Goal: Information Seeking & Learning: Learn about a topic

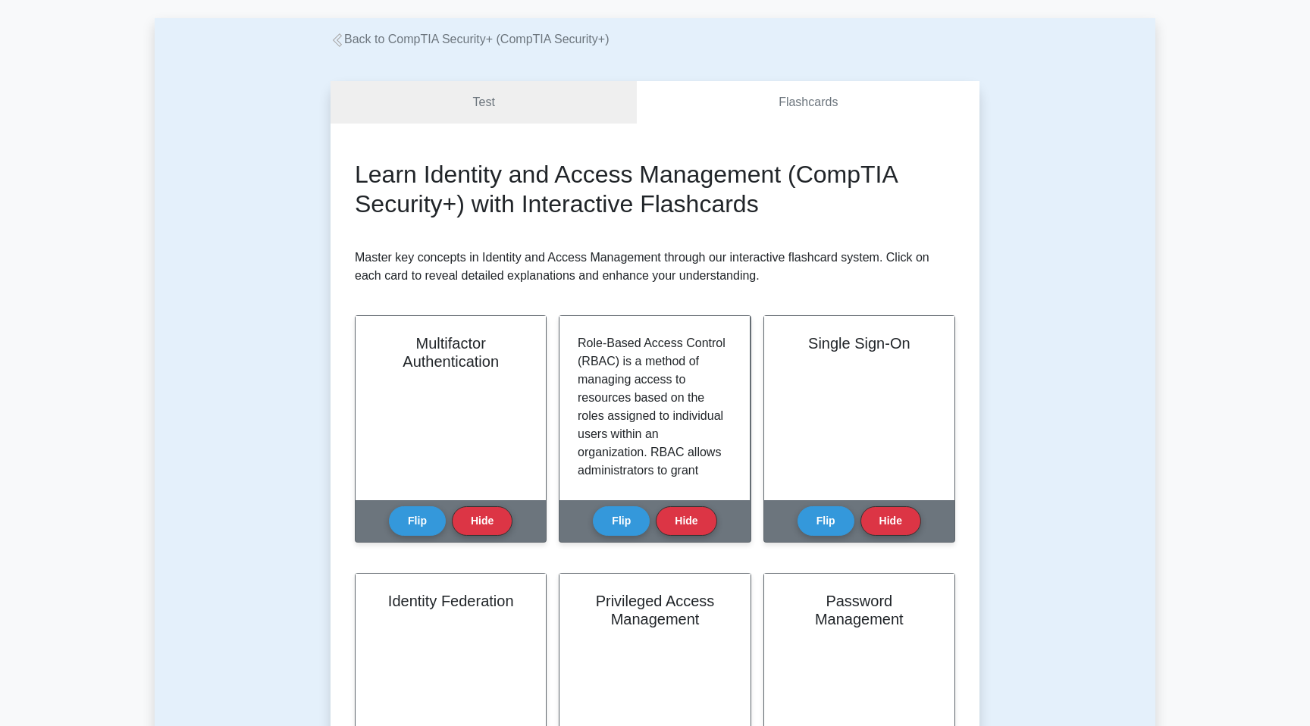
scroll to position [447, 0]
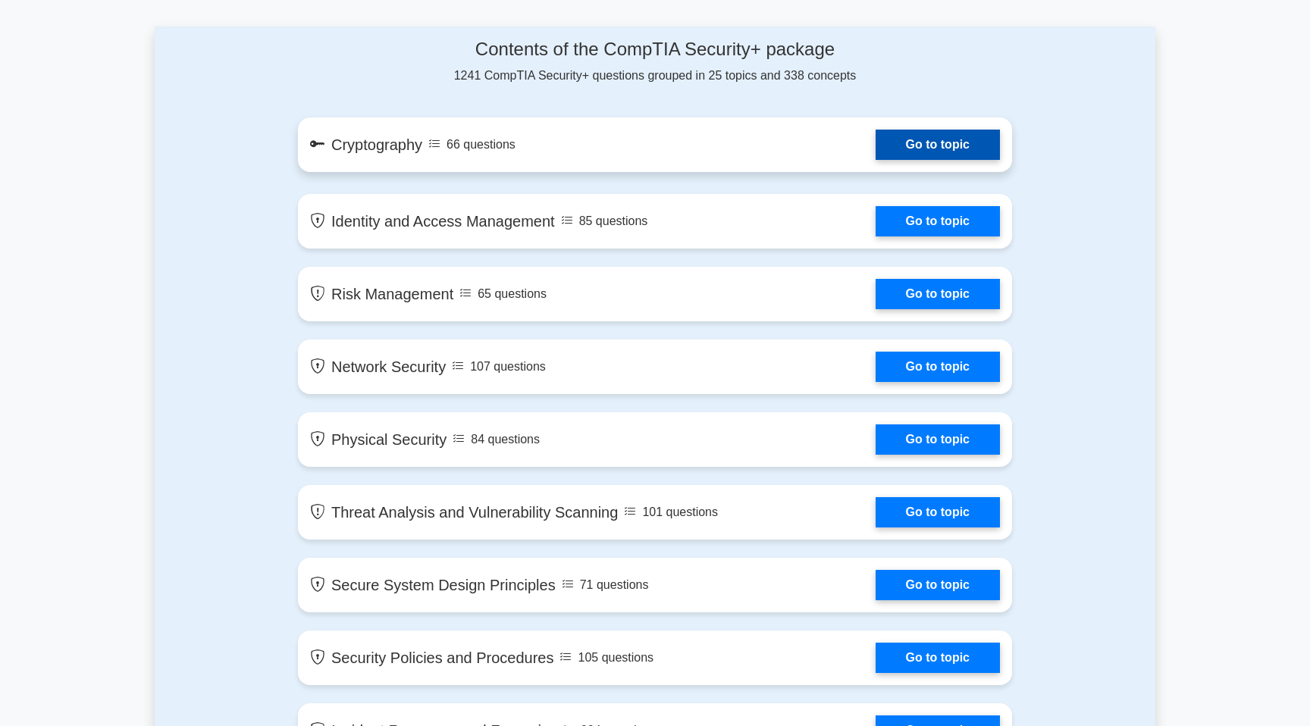
click at [876, 155] on link "Go to topic" at bounding box center [938, 145] width 124 height 30
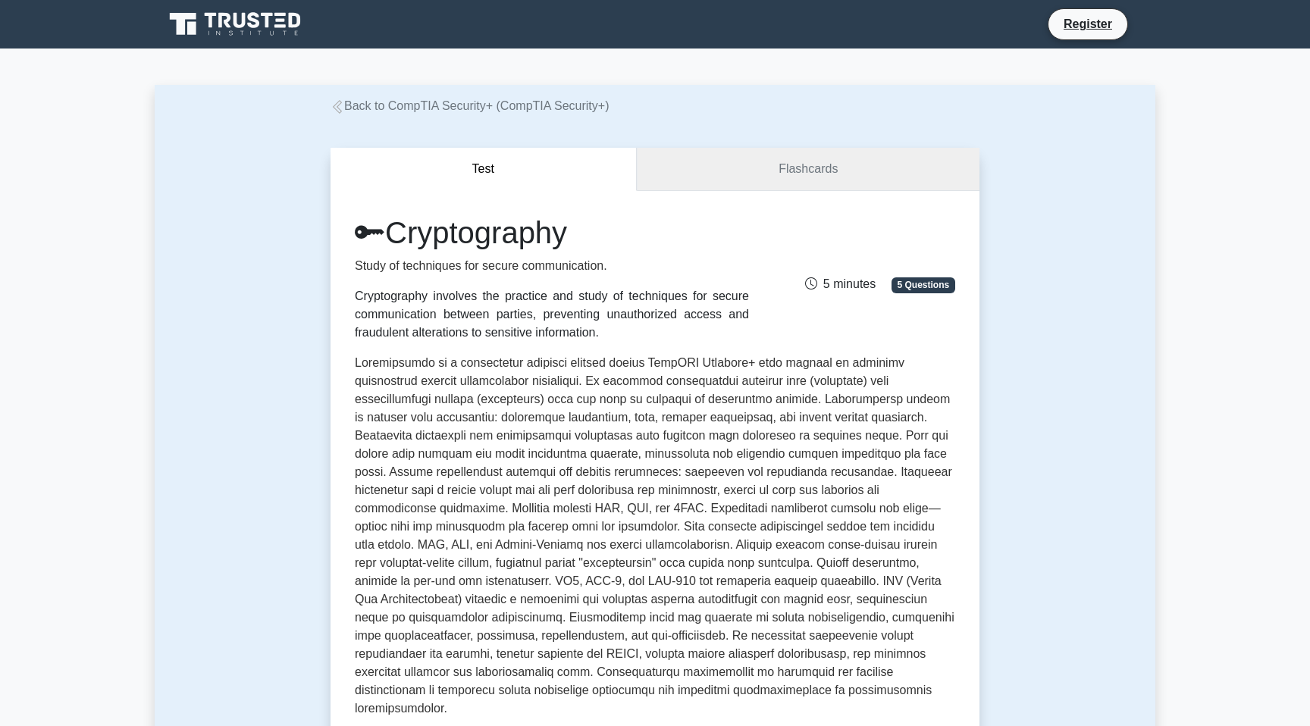
click at [775, 156] on link "Flashcards" at bounding box center [808, 169] width 343 height 43
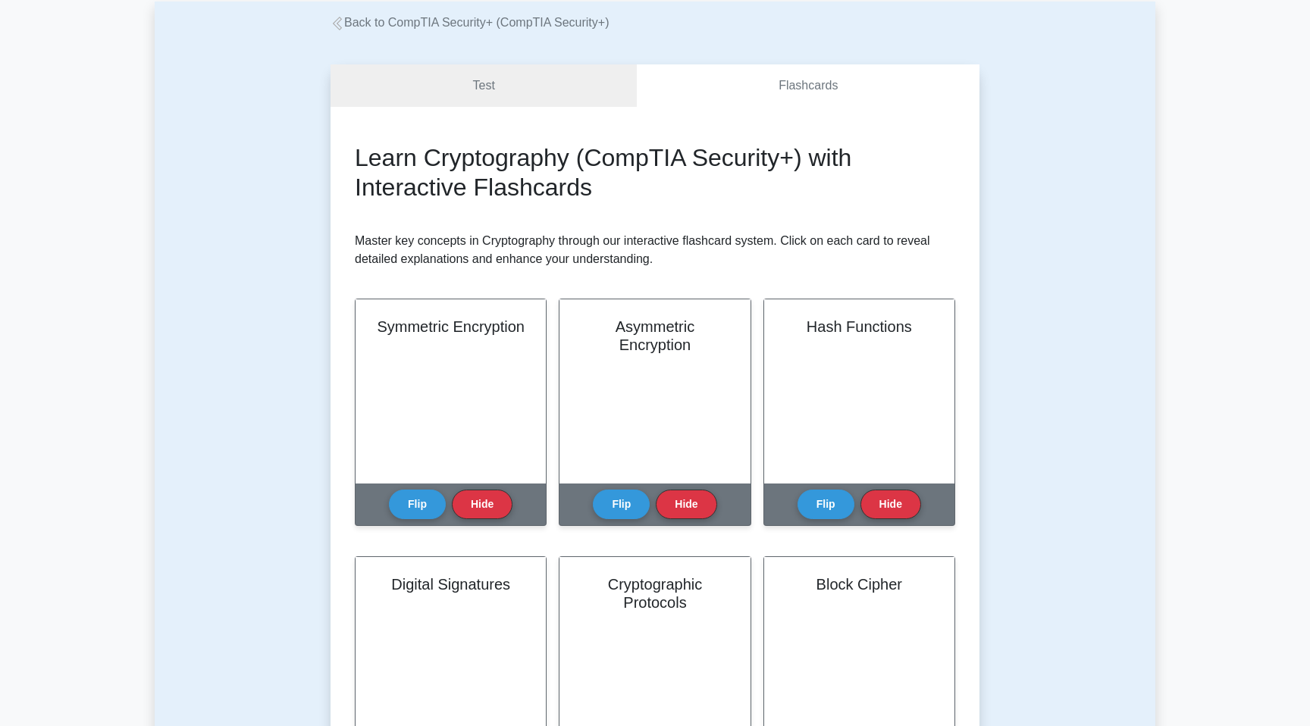
scroll to position [87, 0]
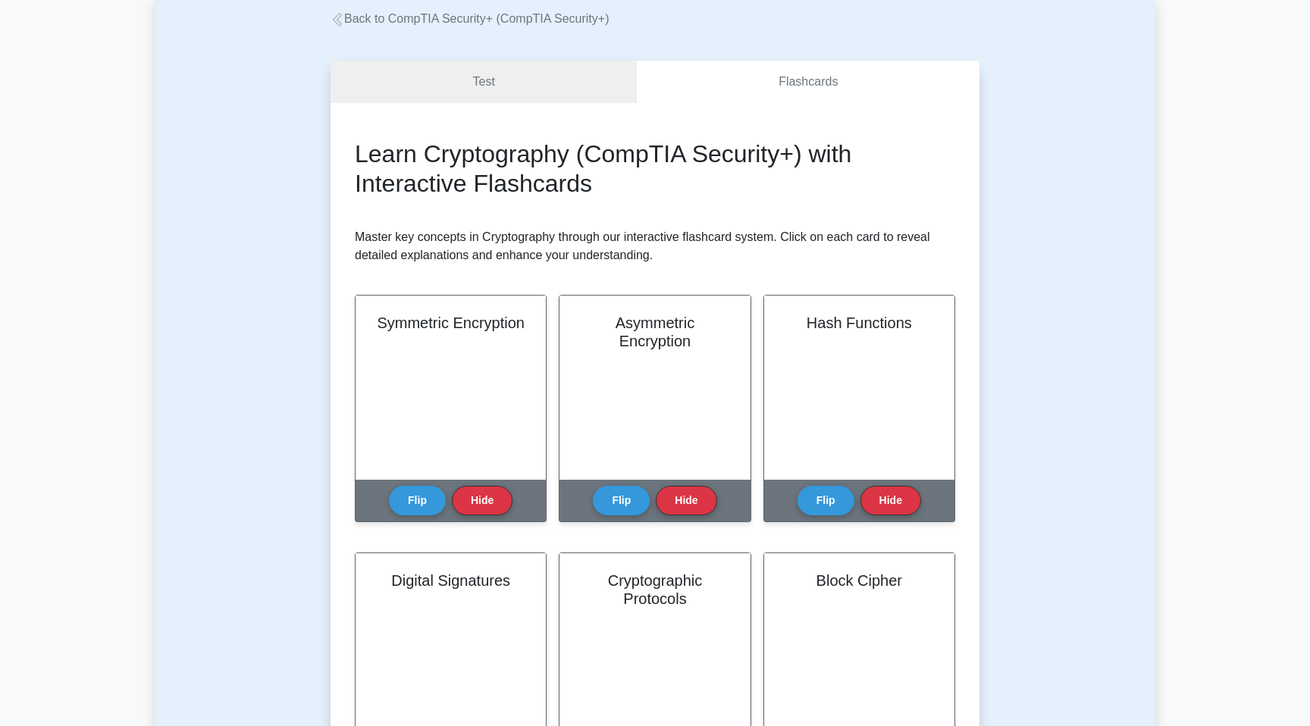
click at [467, 348] on div "Symmetric Encryption" at bounding box center [451, 388] width 190 height 184
click at [401, 504] on button "Flip" at bounding box center [417, 496] width 57 height 30
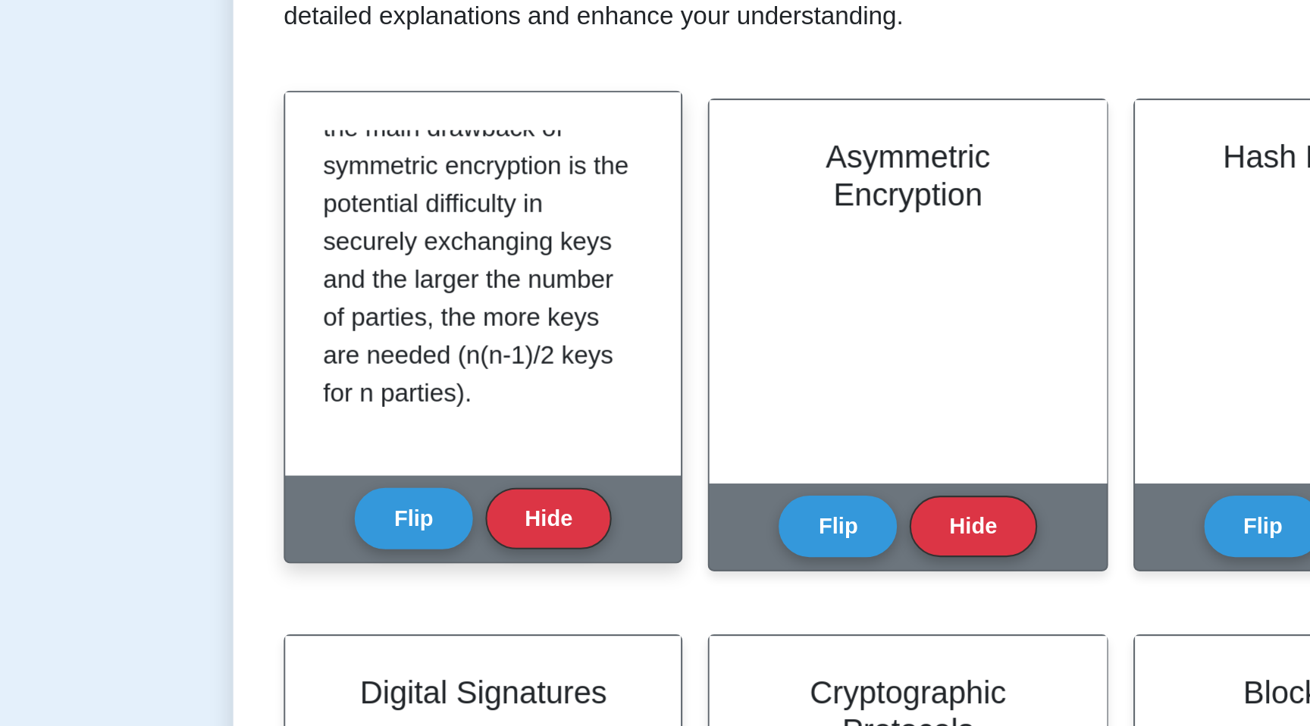
scroll to position [465, 0]
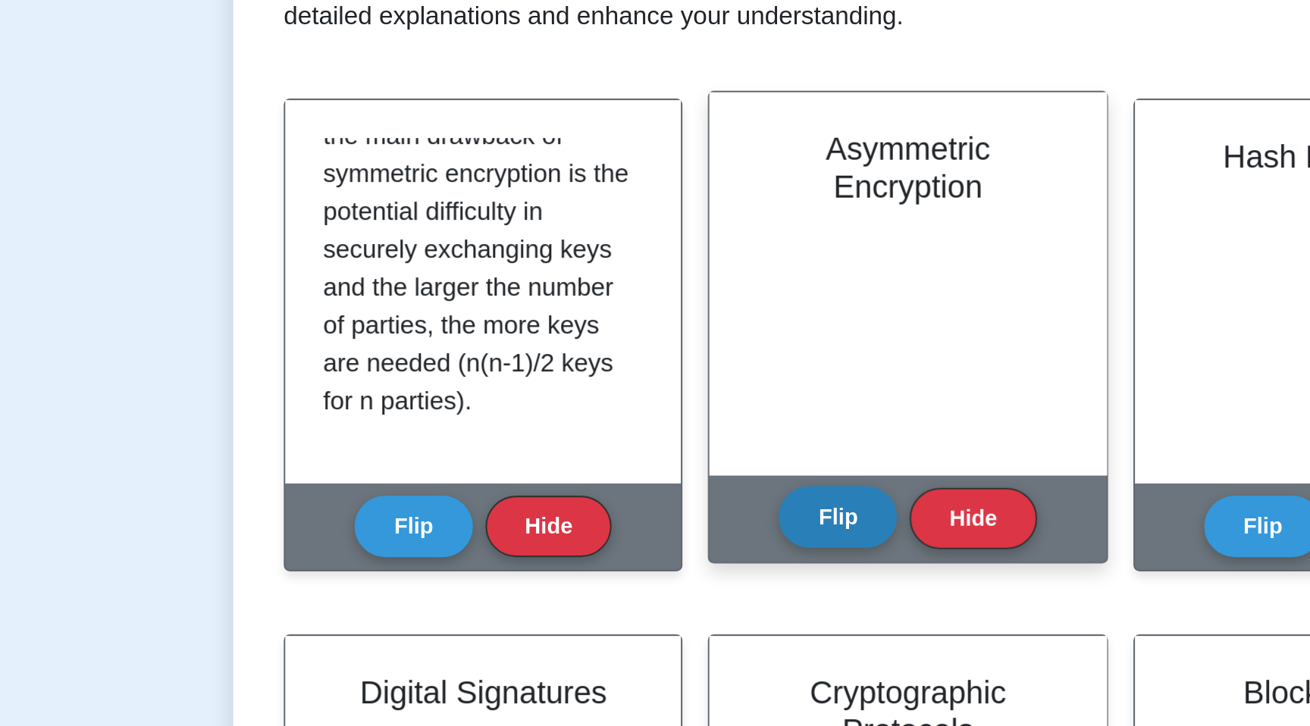
click at [616, 482] on button "Flip" at bounding box center [621, 479] width 57 height 30
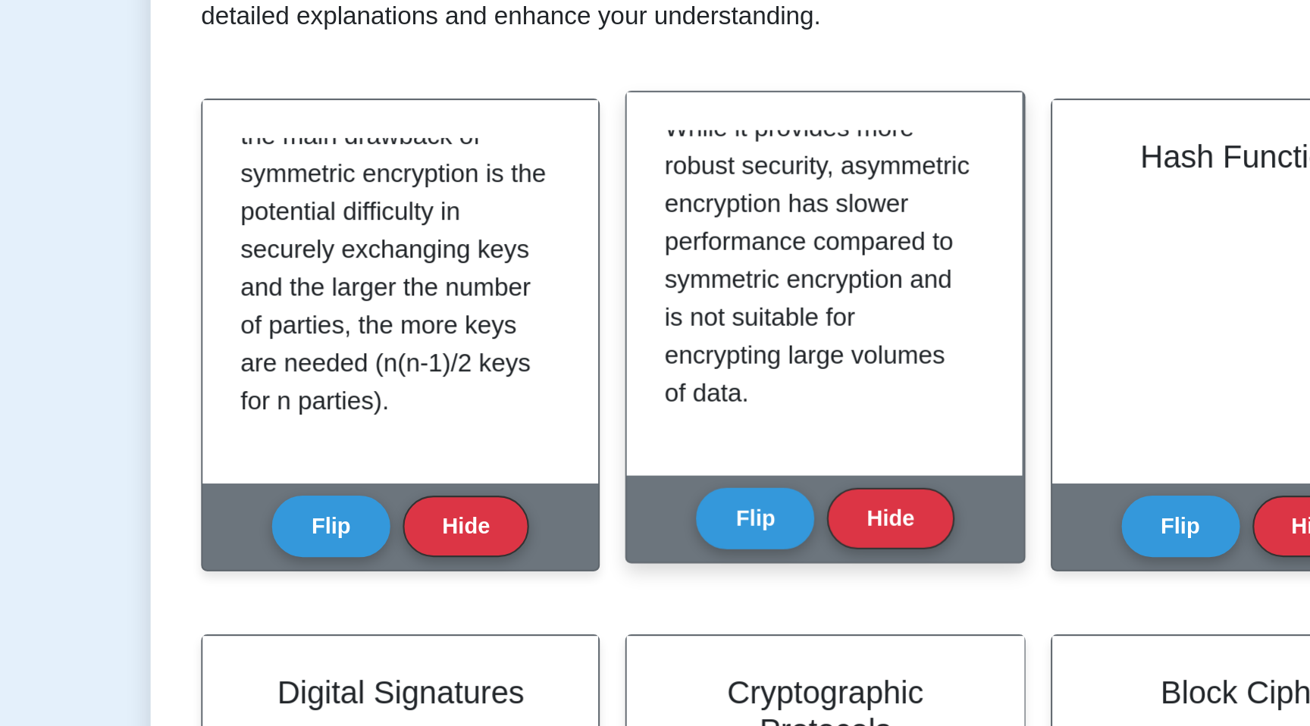
scroll to position [501, 0]
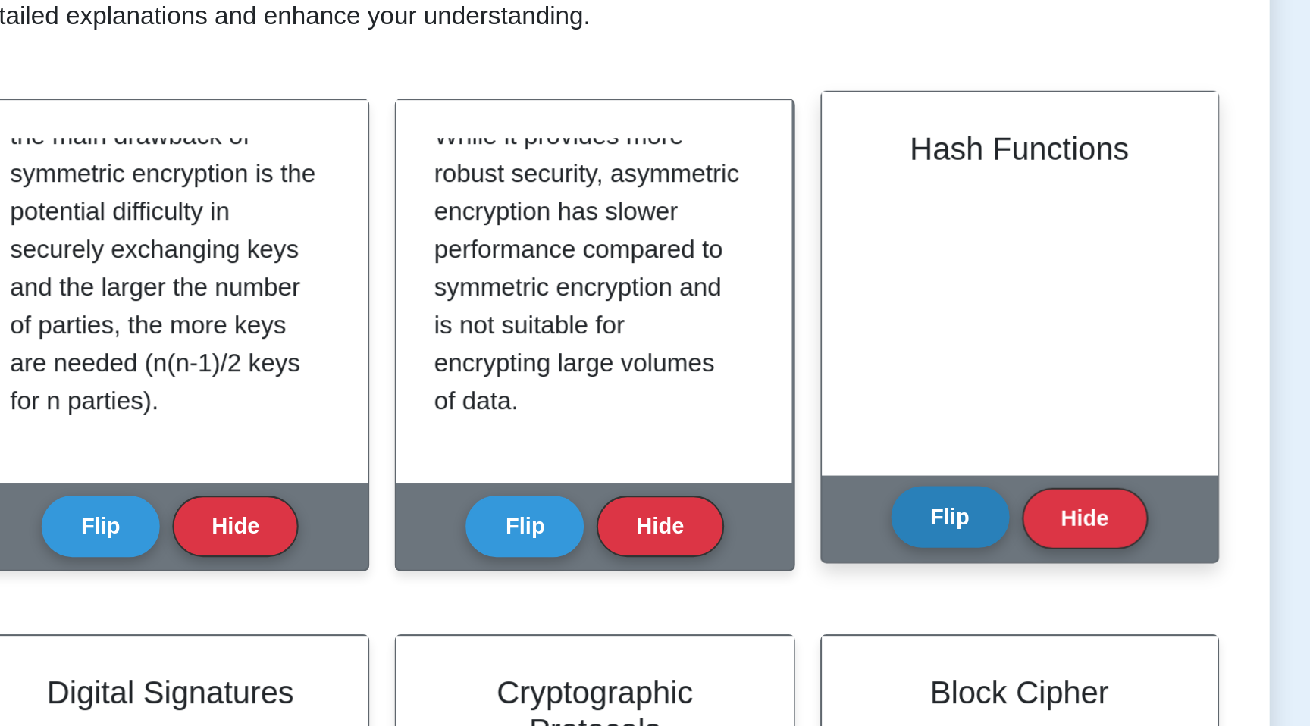
click at [811, 478] on button "Flip" at bounding box center [826, 479] width 57 height 30
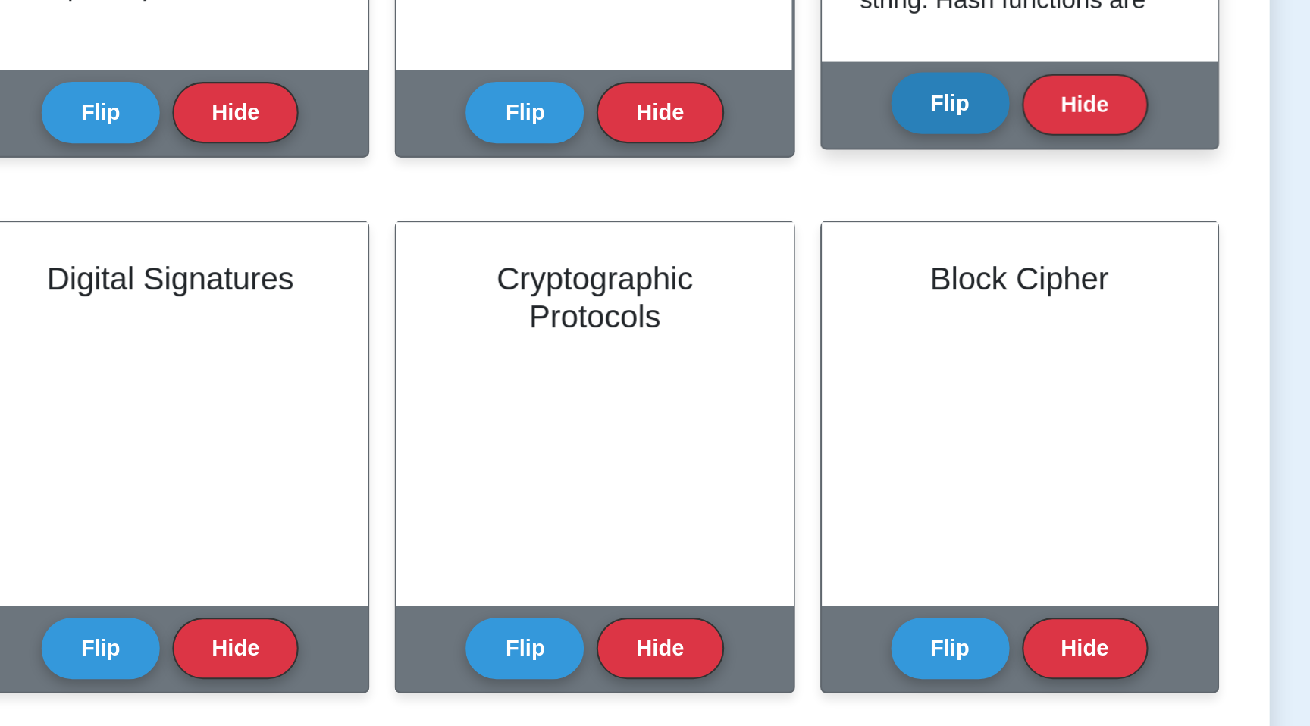
scroll to position [83, 0]
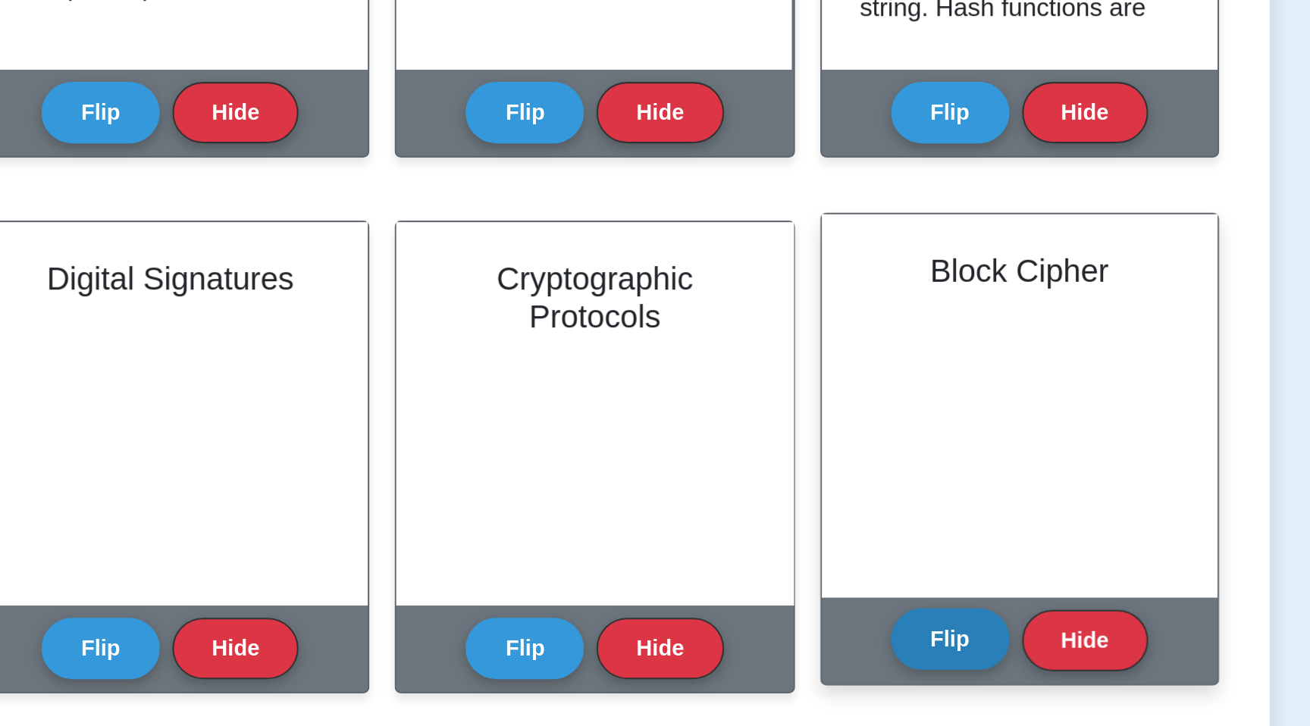
click at [818, 674] on button "Flip" at bounding box center [826, 685] width 57 height 30
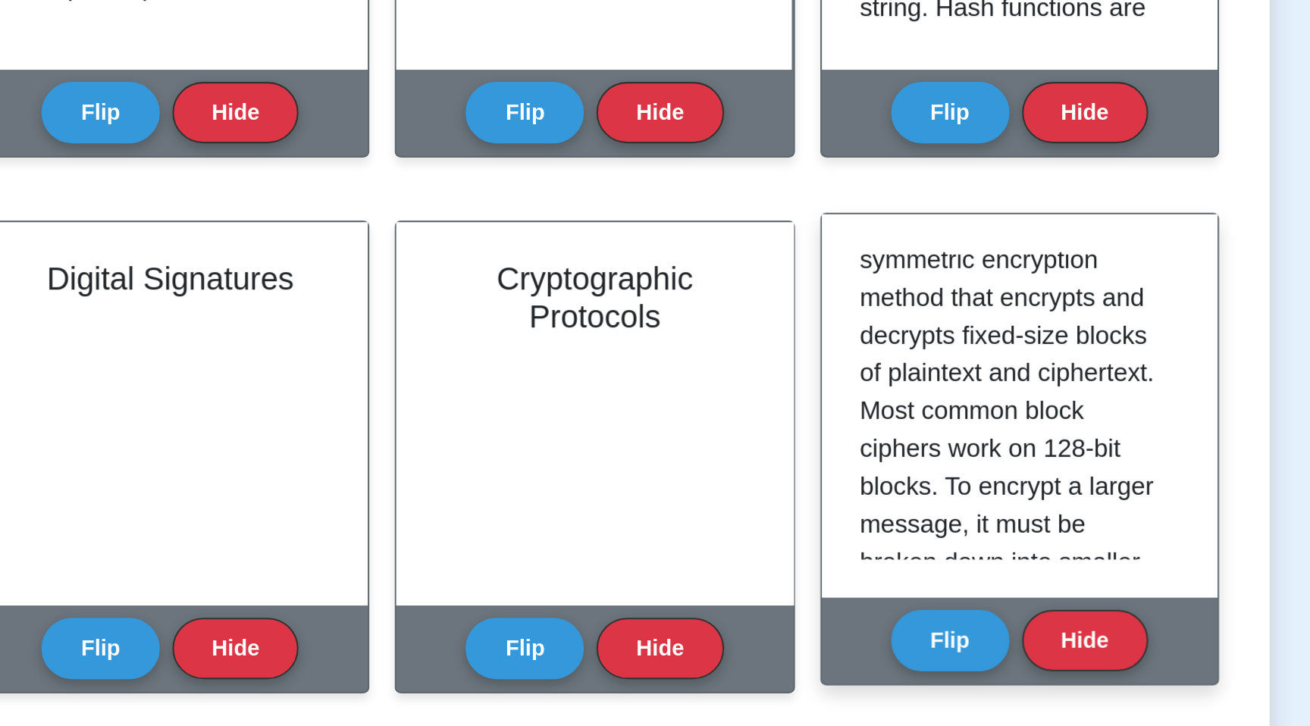
scroll to position [0, 0]
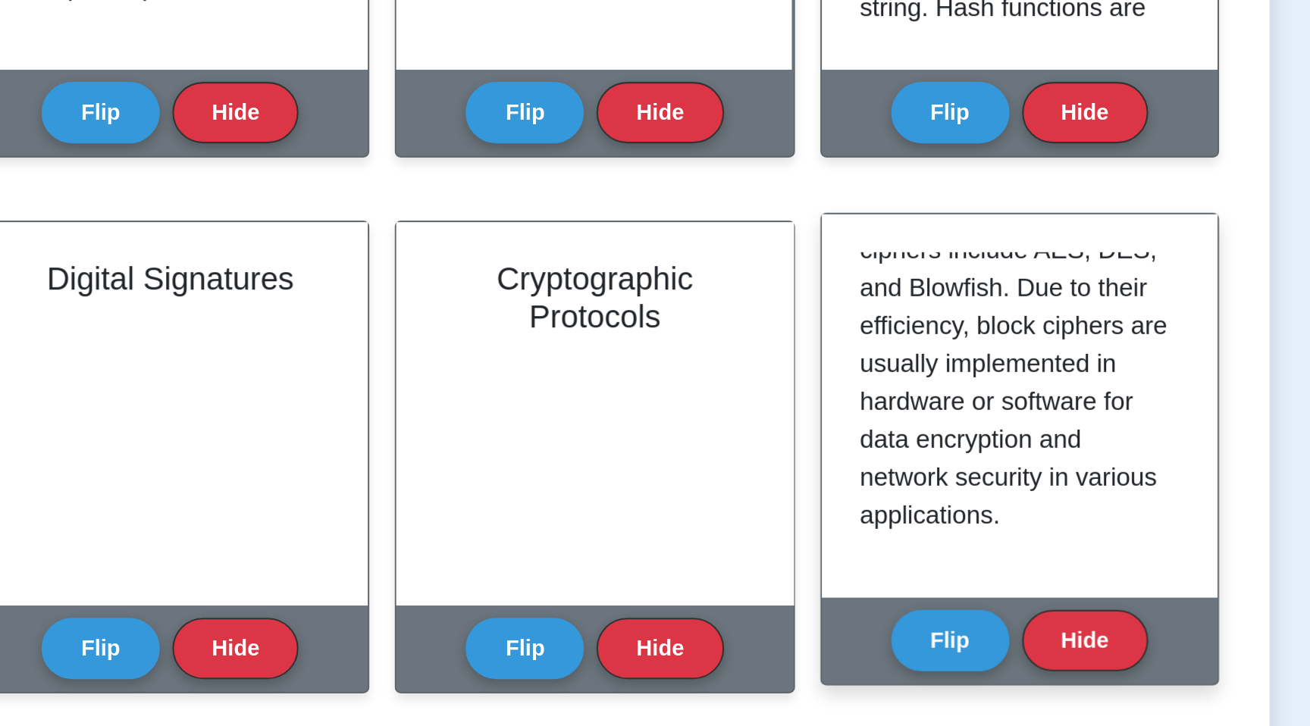
scroll to position [392, 0]
click at [817, 686] on button "Flip" at bounding box center [826, 685] width 57 height 30
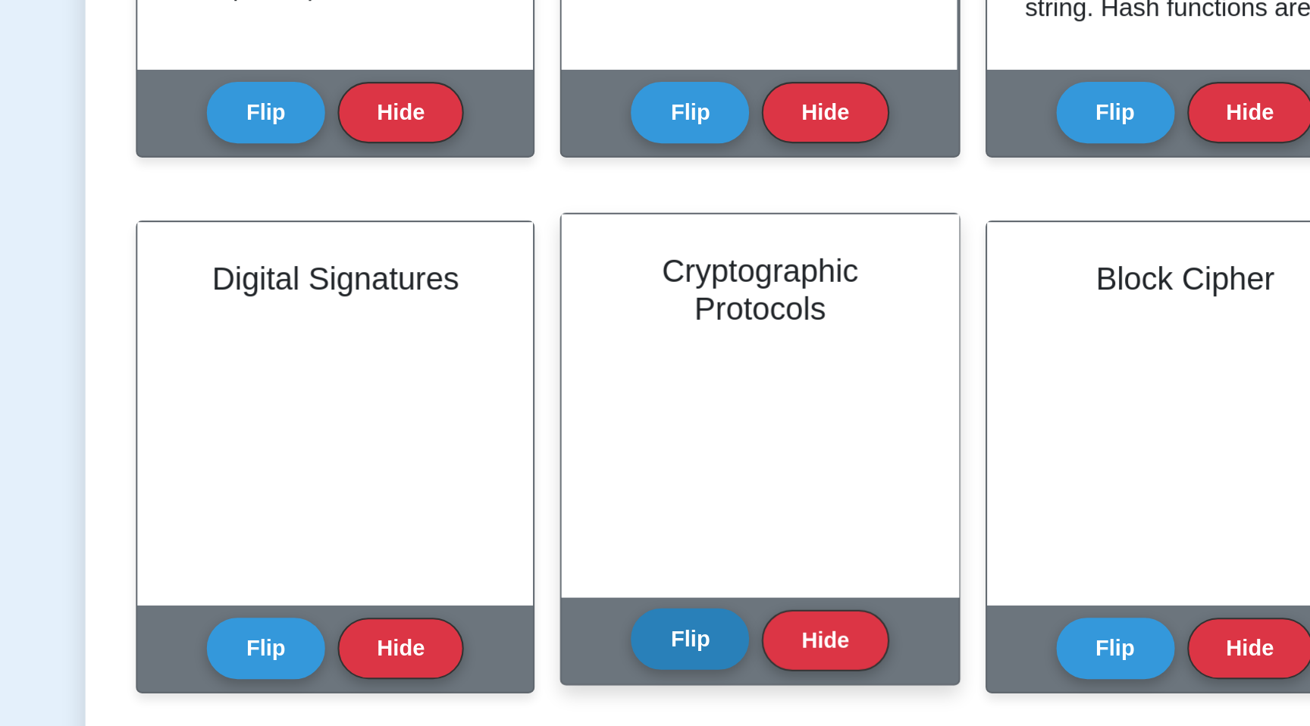
click at [623, 676] on button "Flip" at bounding box center [621, 685] width 57 height 30
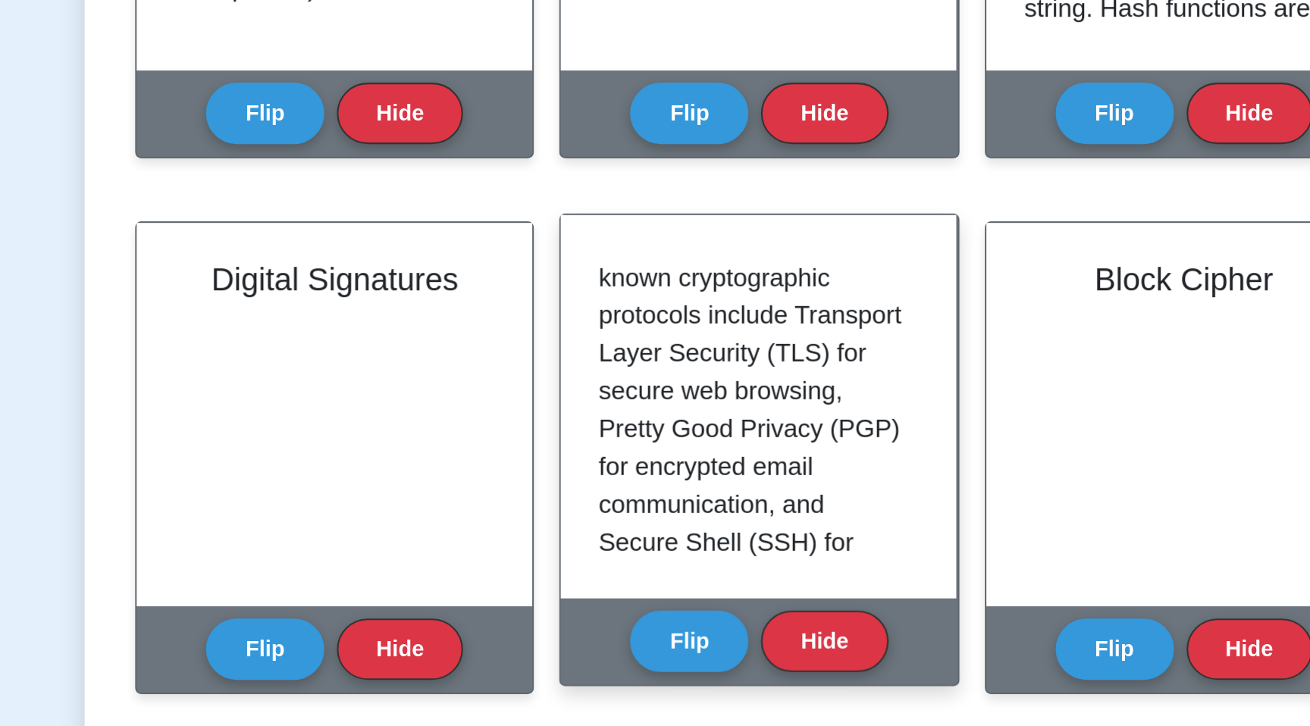
scroll to position [239, 0]
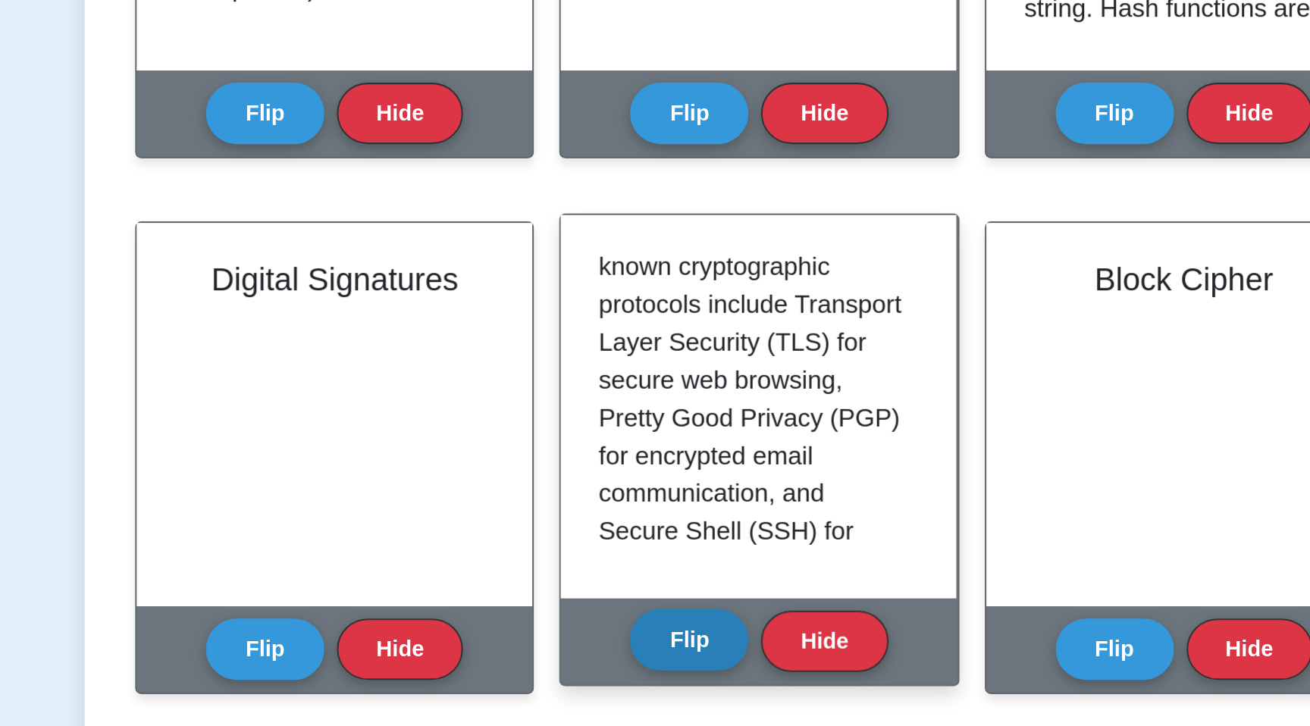
click at [626, 522] on button "Flip" at bounding box center [621, 526] width 57 height 30
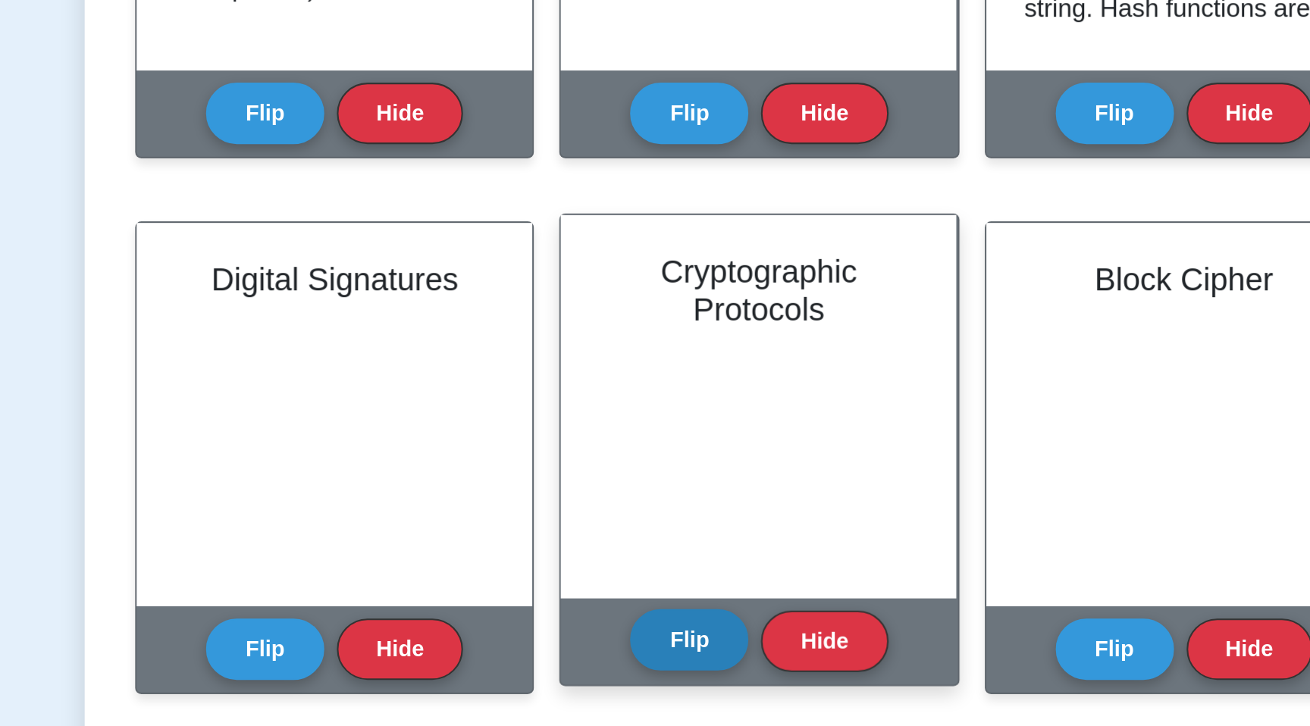
click at [620, 532] on button "Flip" at bounding box center [621, 526] width 57 height 30
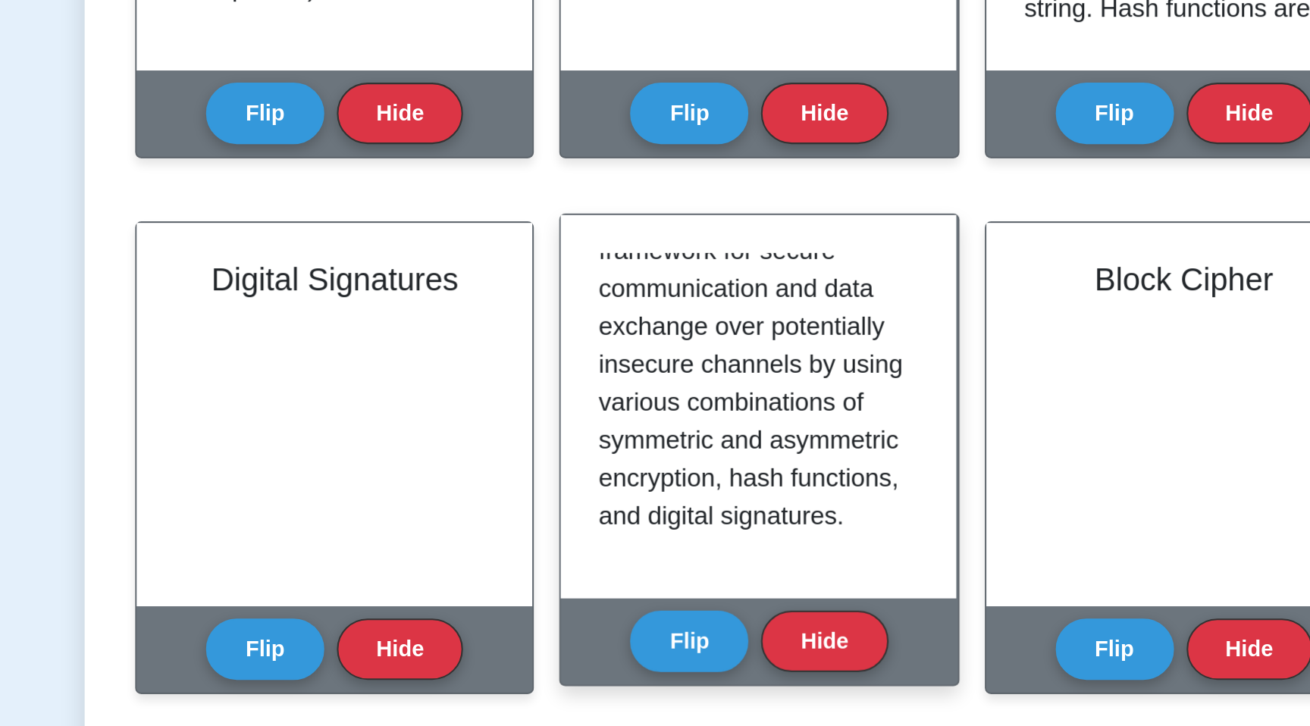
scroll to position [501, 0]
click at [628, 514] on button "Flip" at bounding box center [621, 526] width 57 height 30
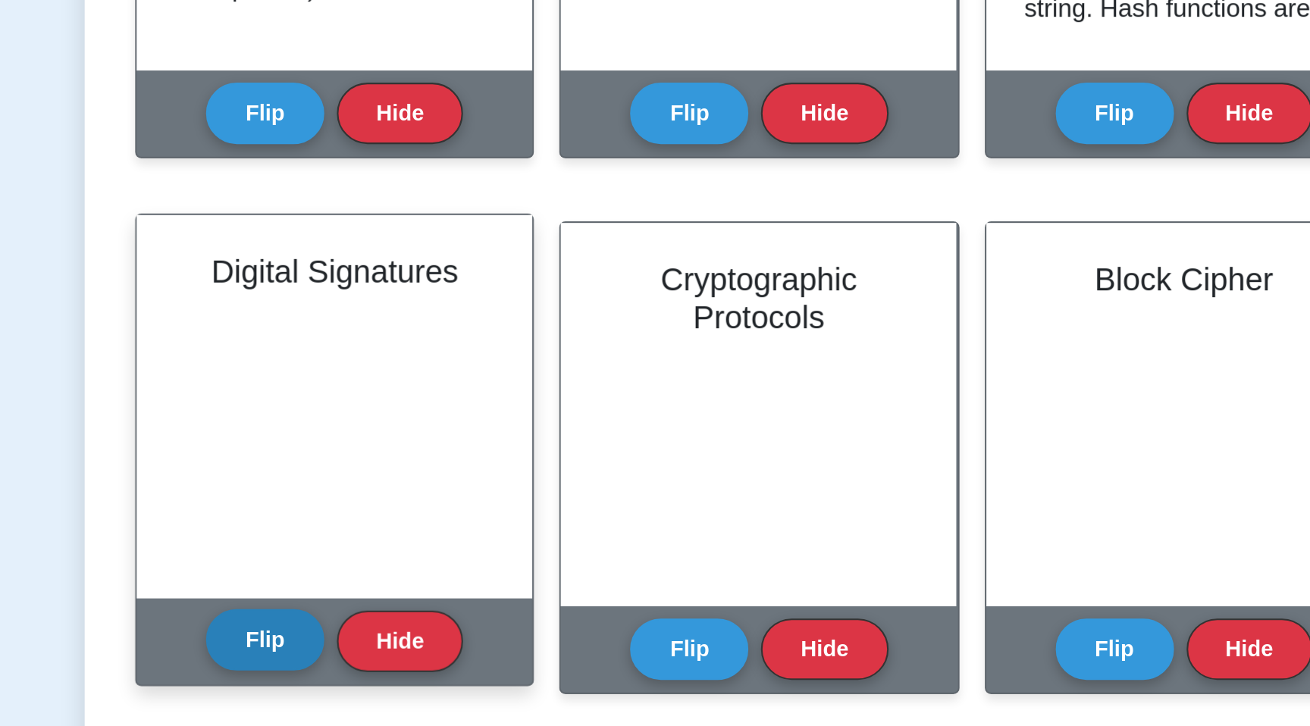
click at [421, 525] on button "Flip" at bounding box center [417, 526] width 57 height 30
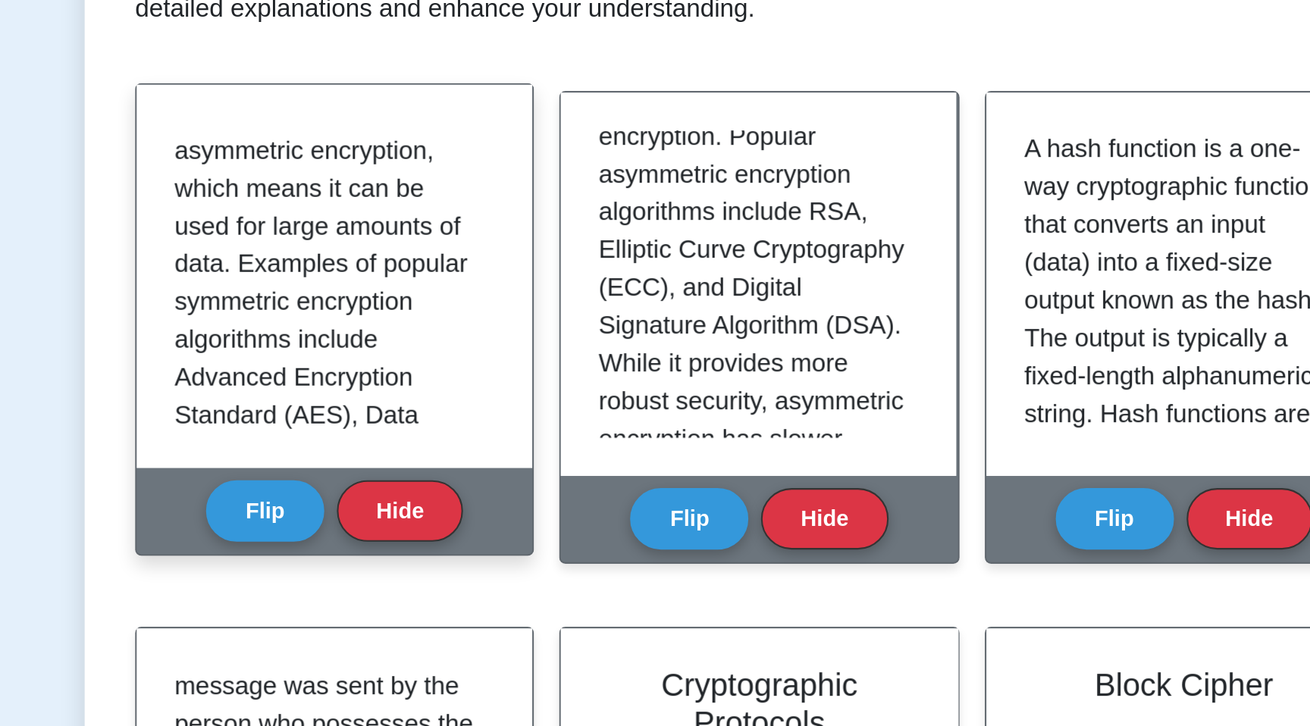
scroll to position [252, 0]
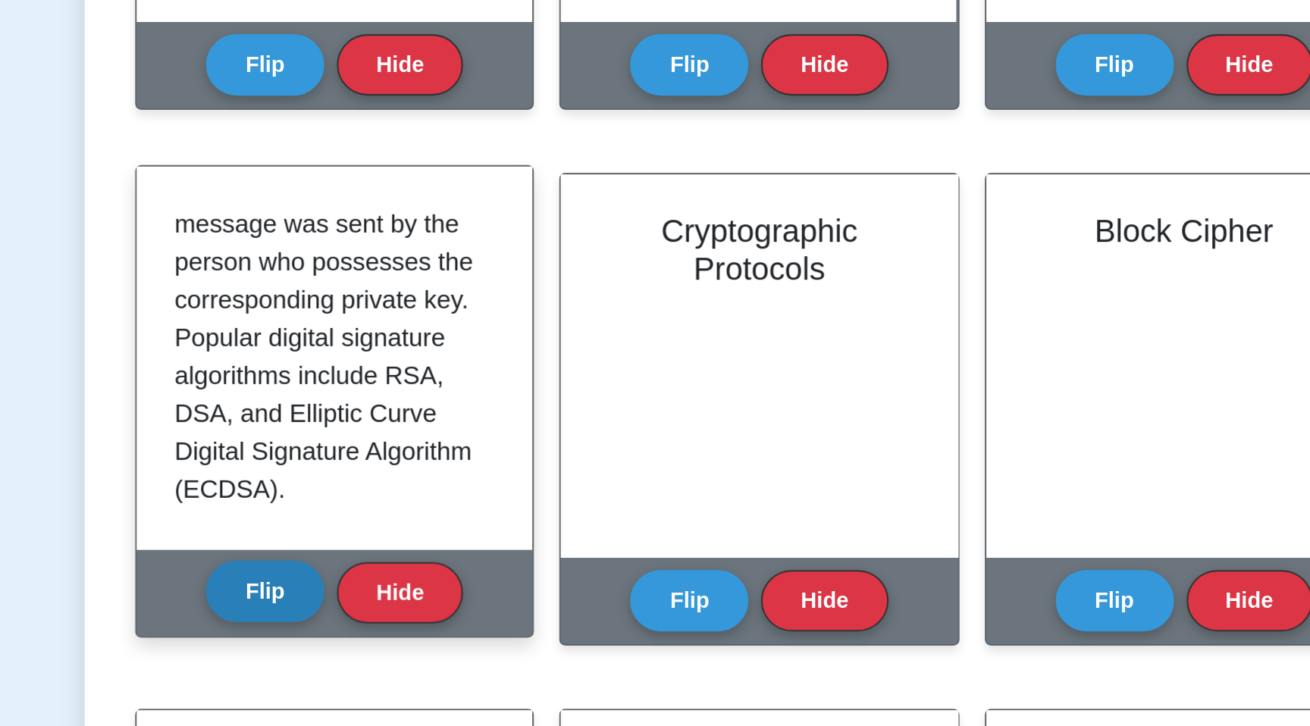
click at [427, 523] on button "Flip" at bounding box center [417, 526] width 57 height 30
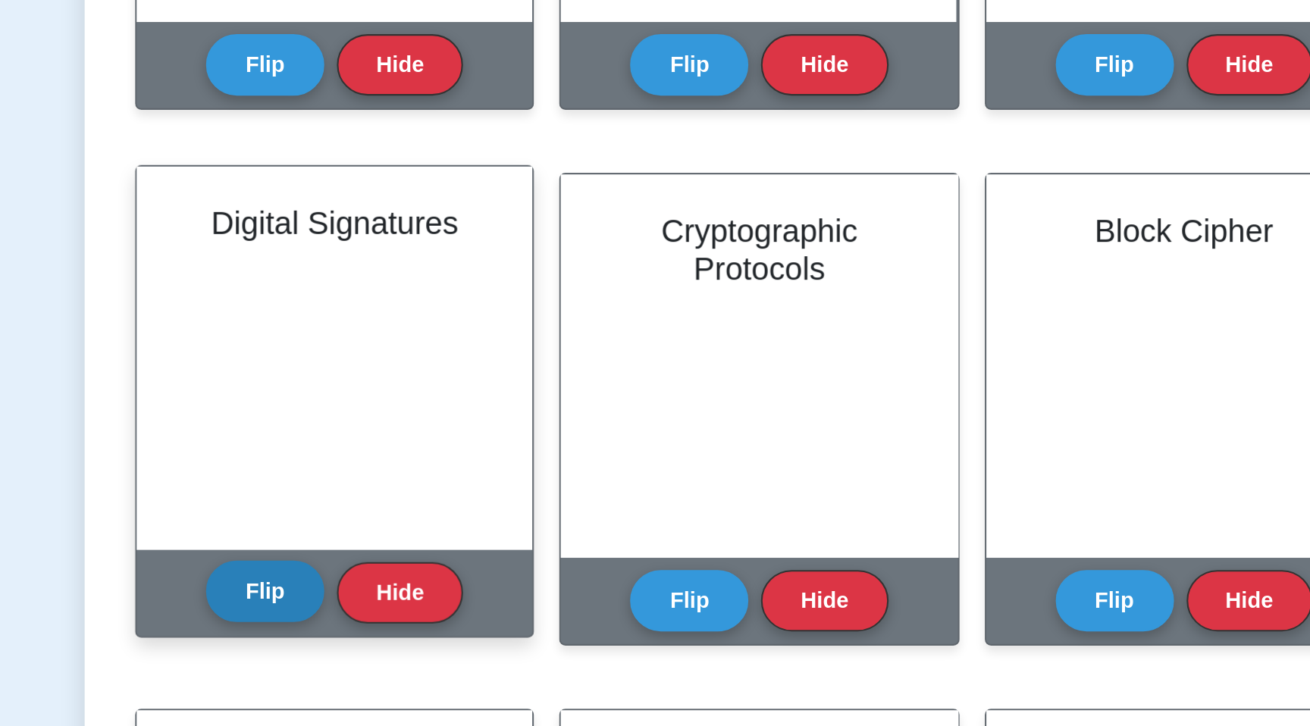
click at [427, 523] on button "Flip" at bounding box center [417, 526] width 57 height 30
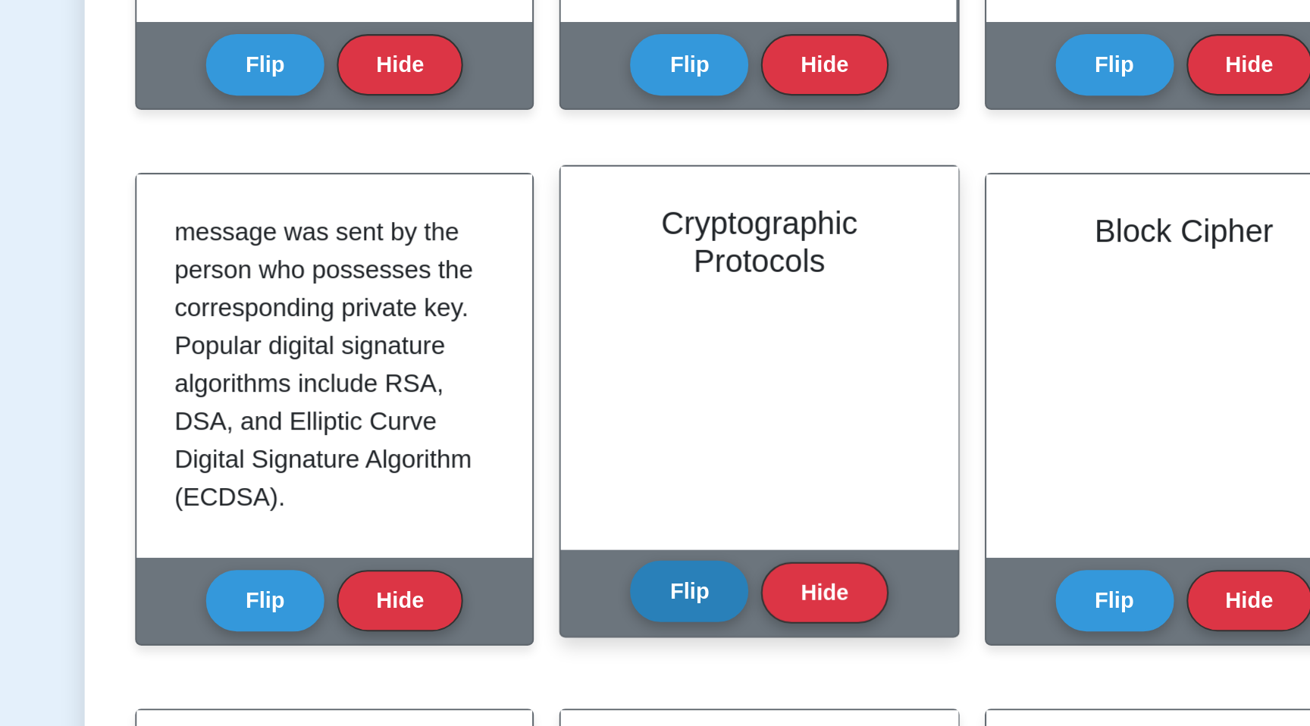
click at [613, 523] on button "Flip" at bounding box center [621, 526] width 57 height 30
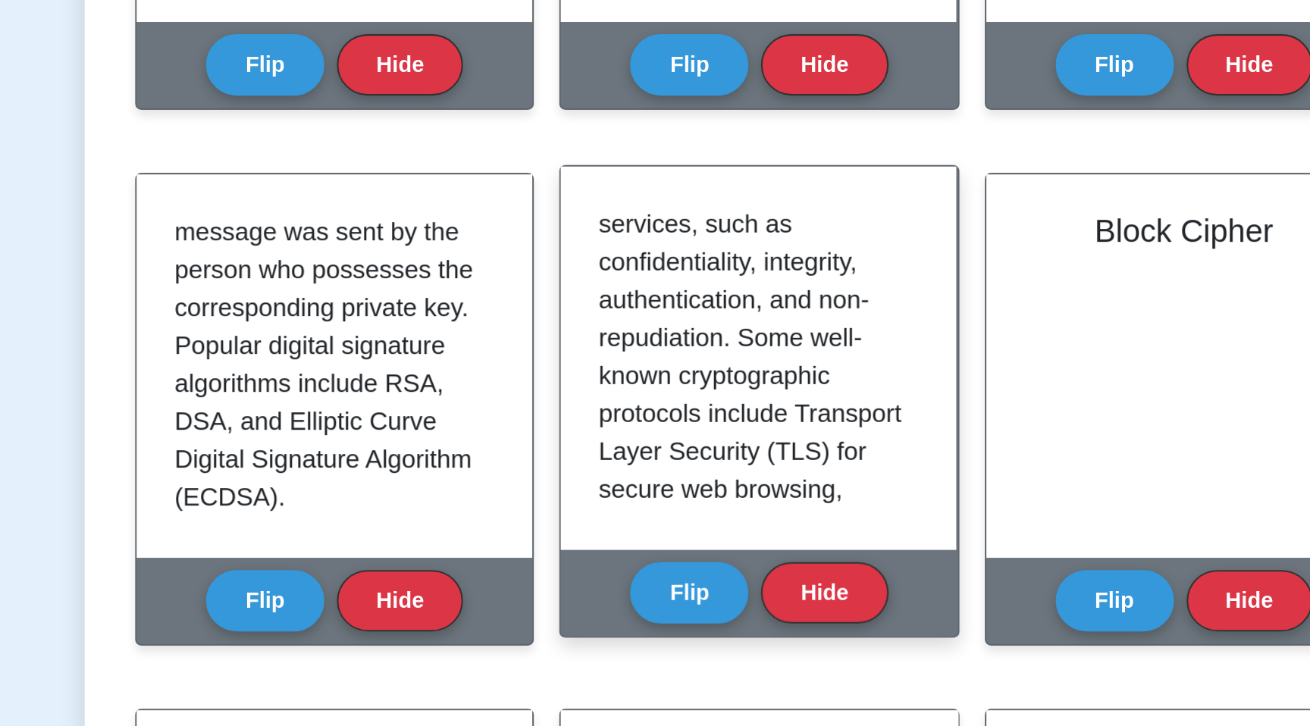
scroll to position [0, 0]
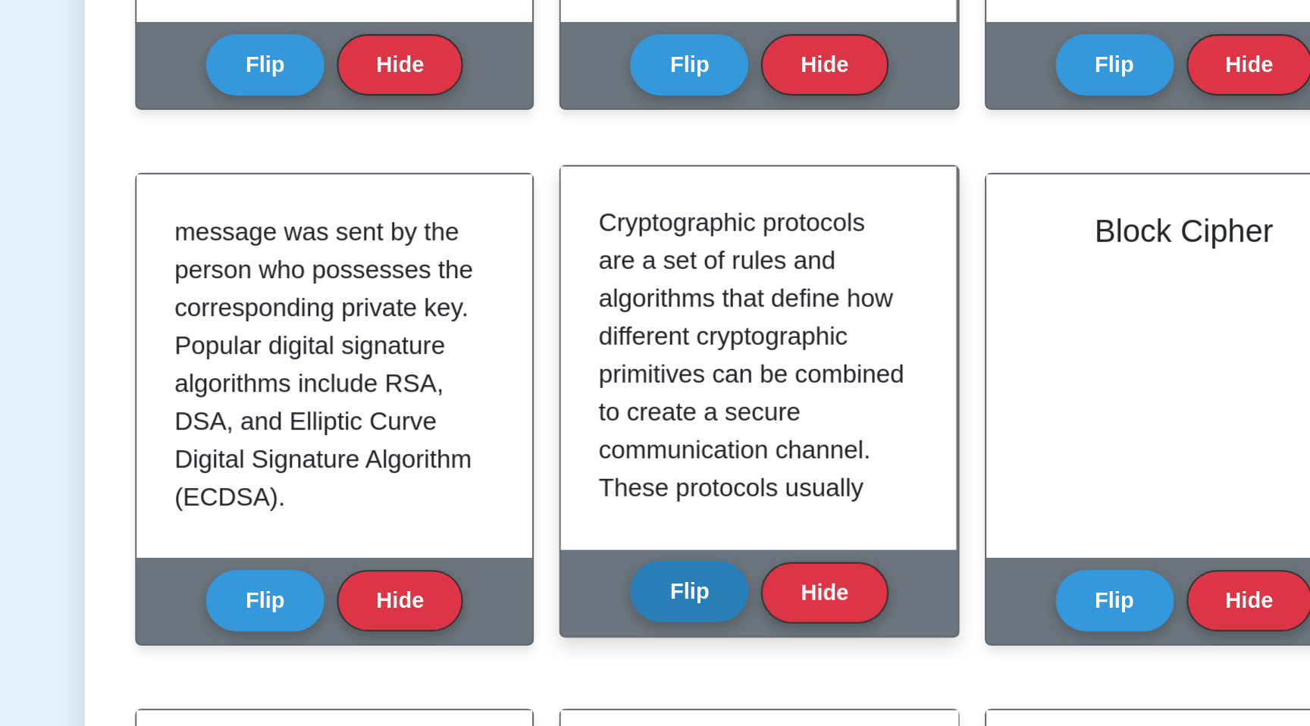
click at [629, 529] on button "Flip" at bounding box center [621, 526] width 57 height 30
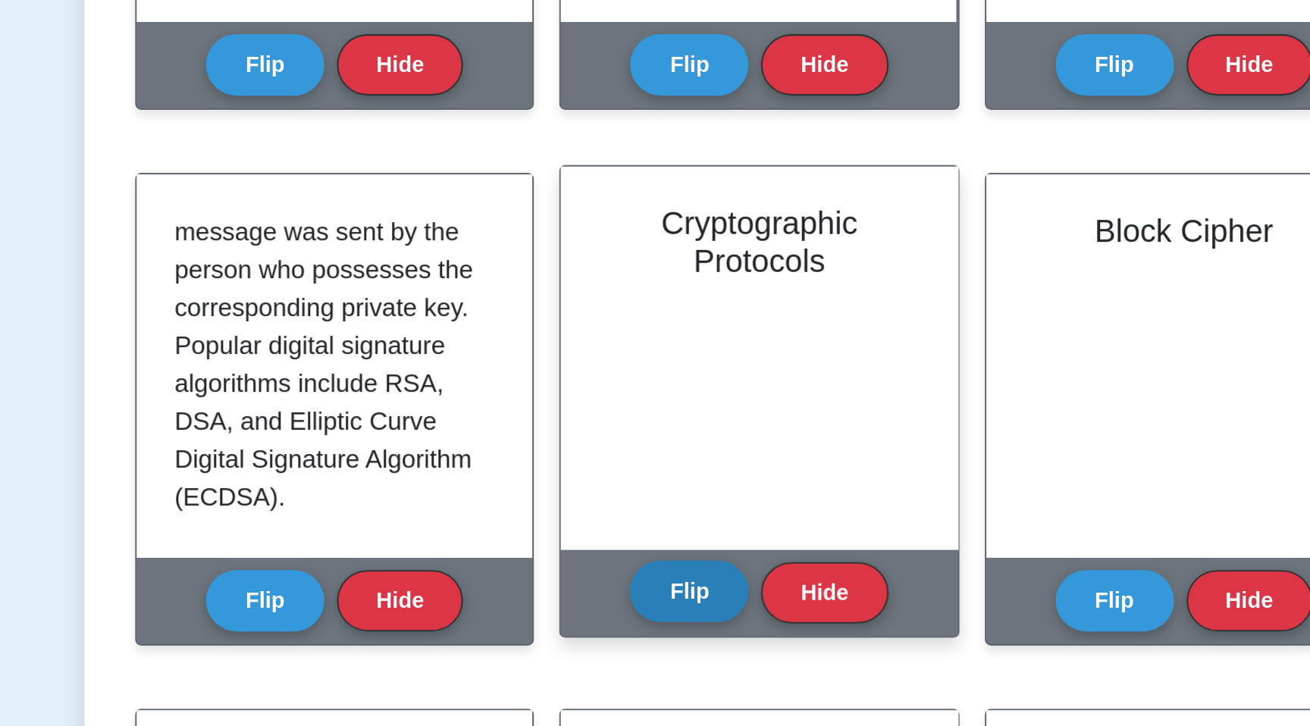
click at [629, 529] on button "Flip" at bounding box center [621, 526] width 57 height 30
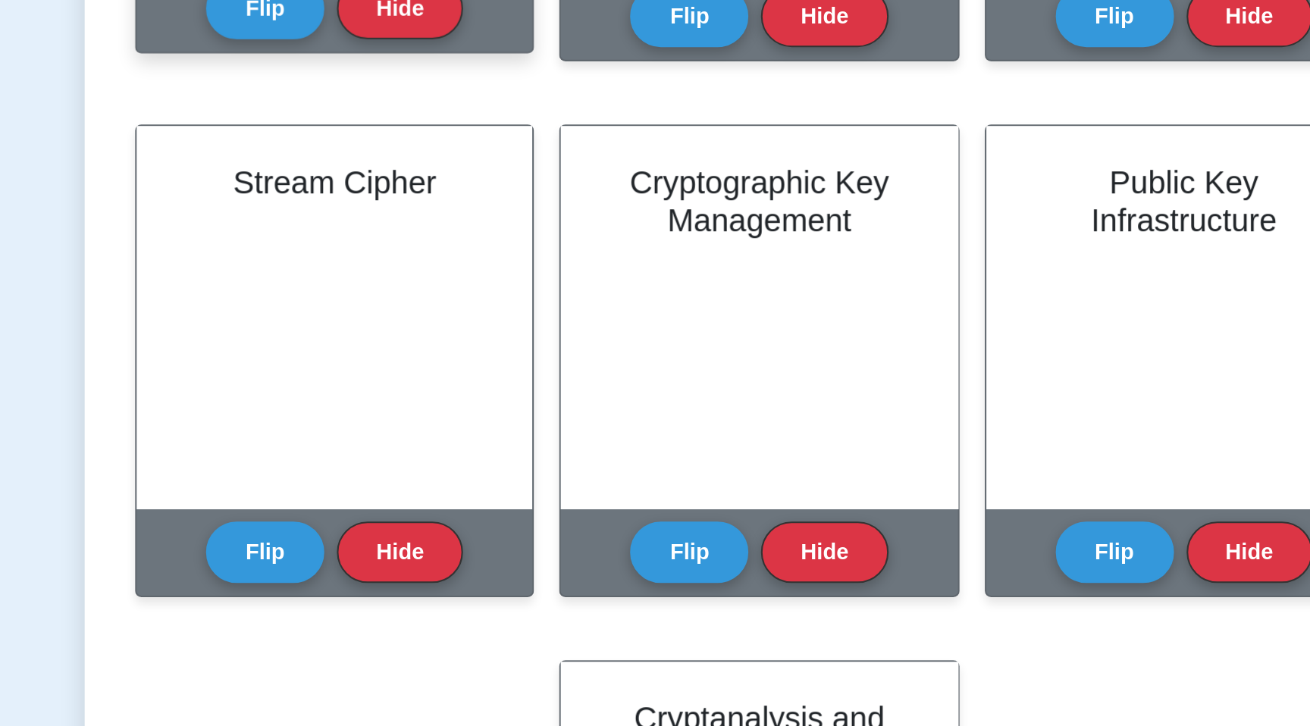
scroll to position [462, 0]
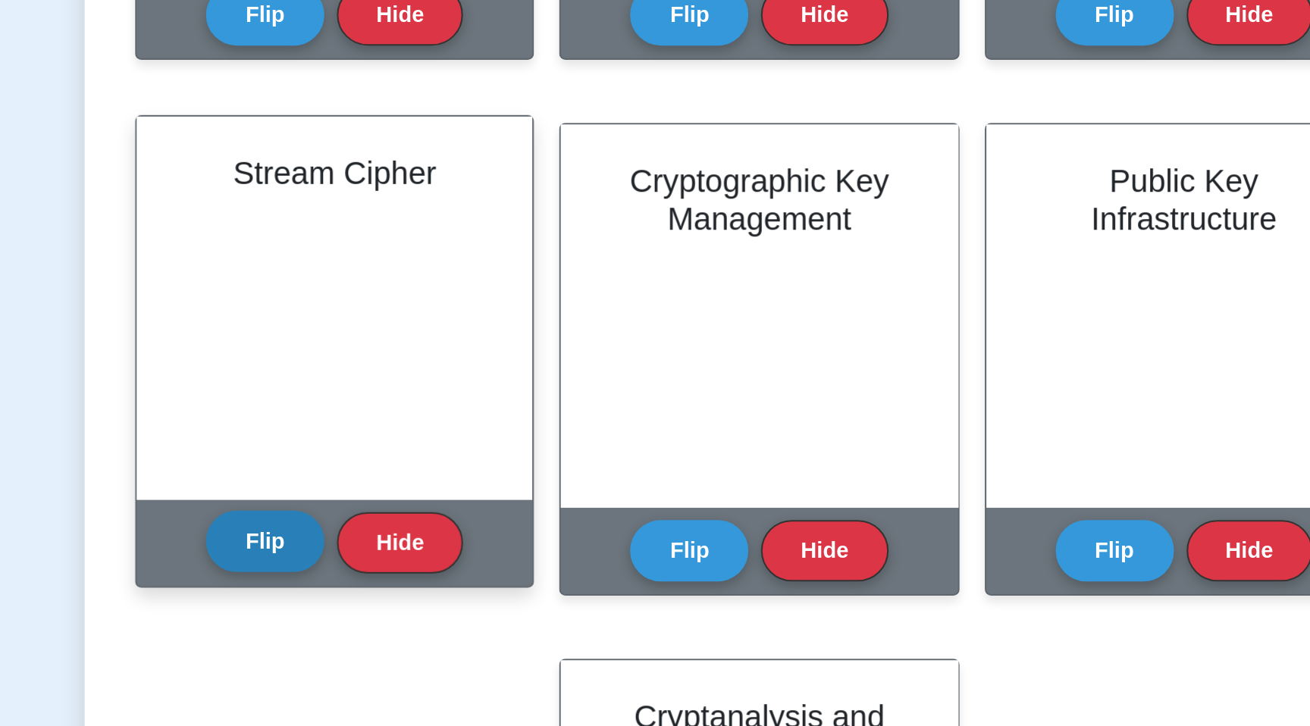
click at [425, 634] on button "Flip" at bounding box center [417, 638] width 57 height 30
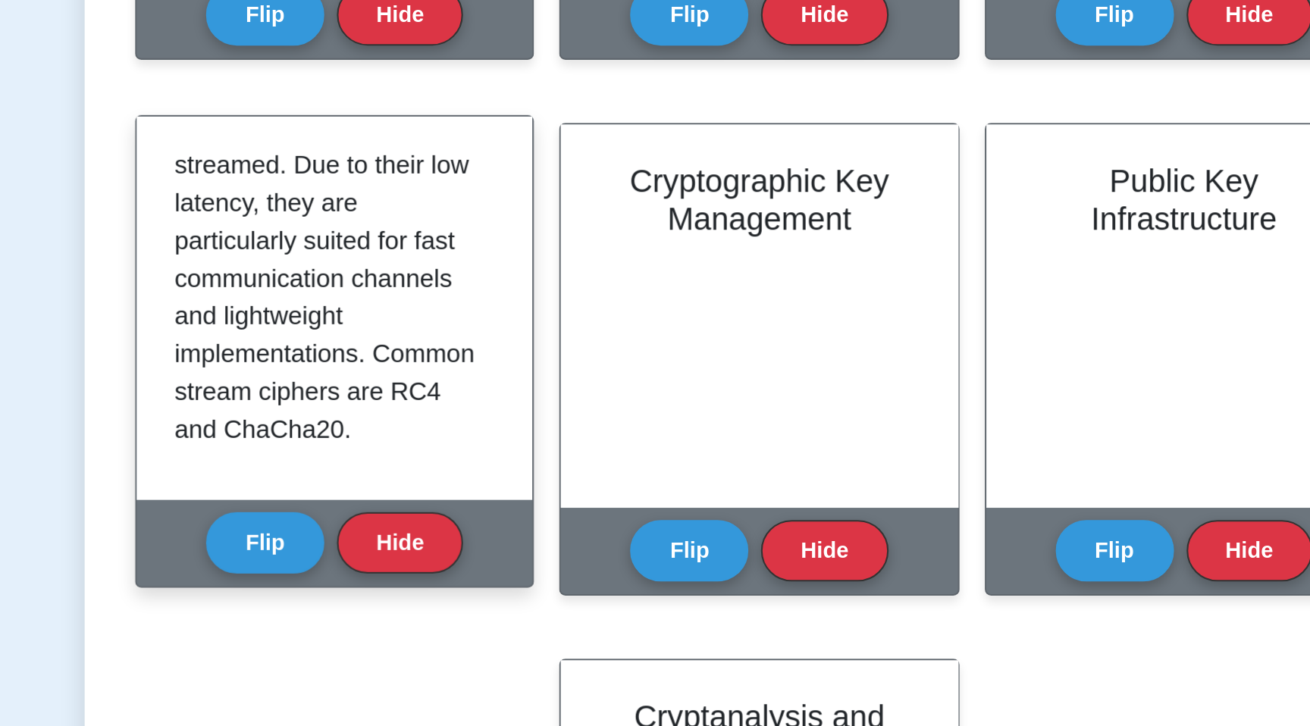
scroll to position [428, 0]
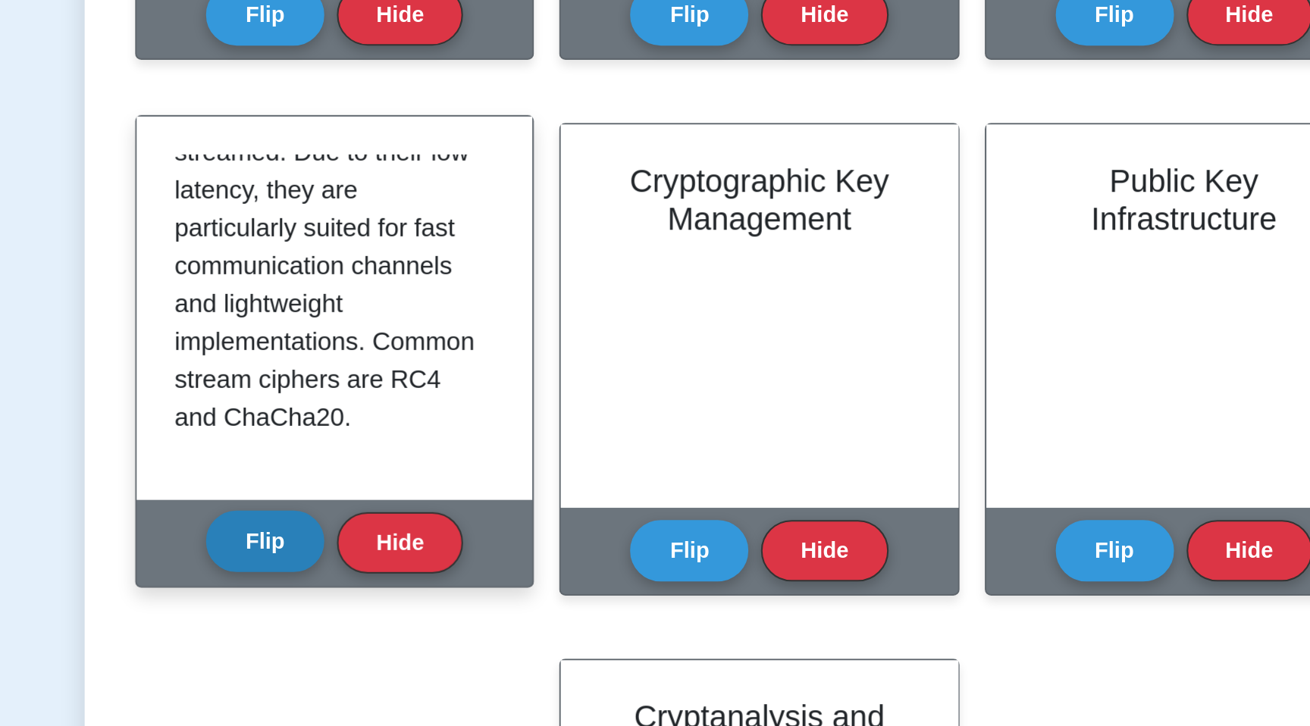
click at [405, 635] on button "Flip" at bounding box center [417, 638] width 57 height 30
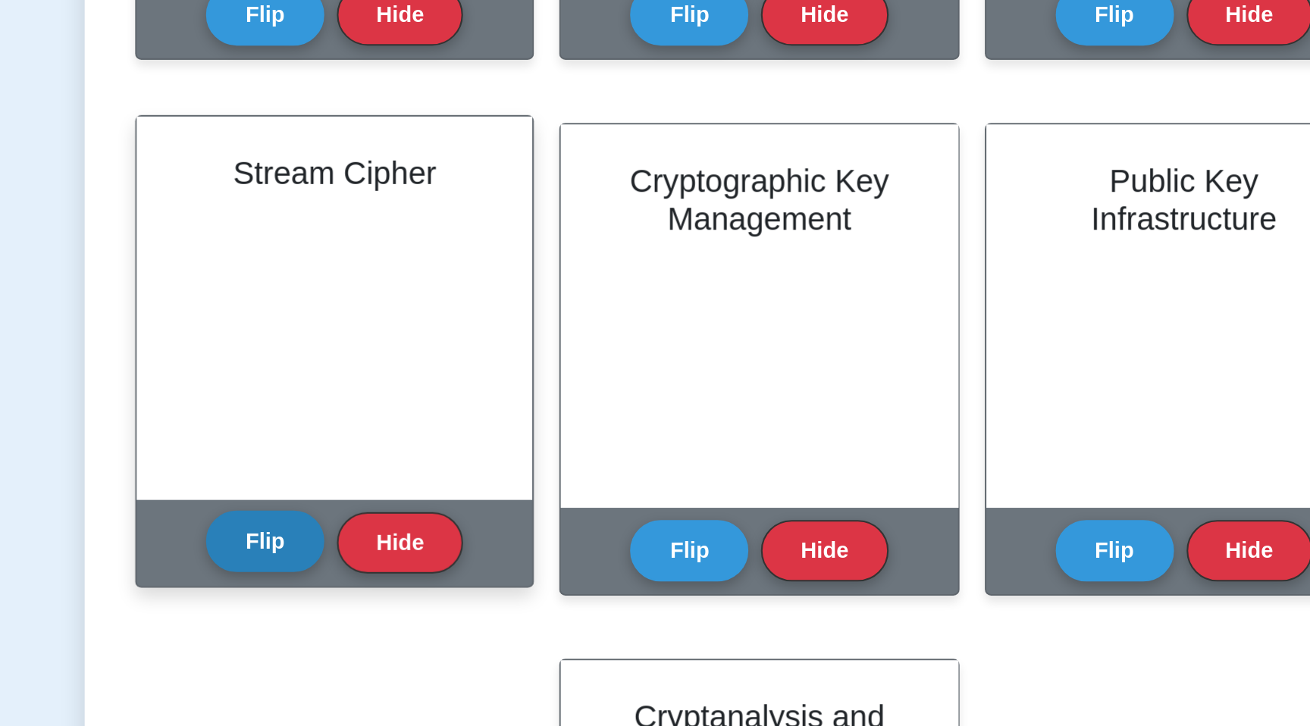
click at [401, 638] on button "Flip" at bounding box center [417, 638] width 57 height 30
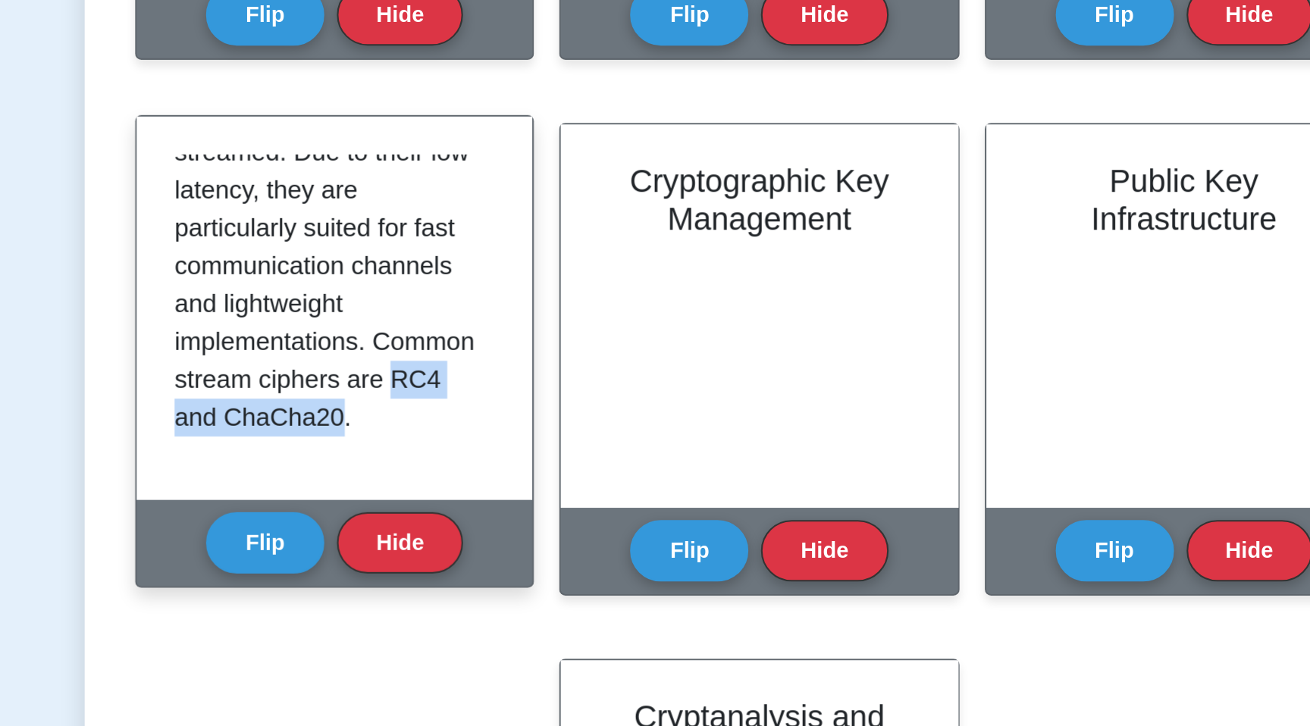
drag, startPoint x: 395, startPoint y: 578, endPoint x: 496, endPoint y: 584, distance: 101.0
click at [496, 584] on p "Stream ciphers are symmetric encryption methods that process messages bit-by-bi…" at bounding box center [448, 314] width 148 height 546
copy p "RC4 and ChaCha20"
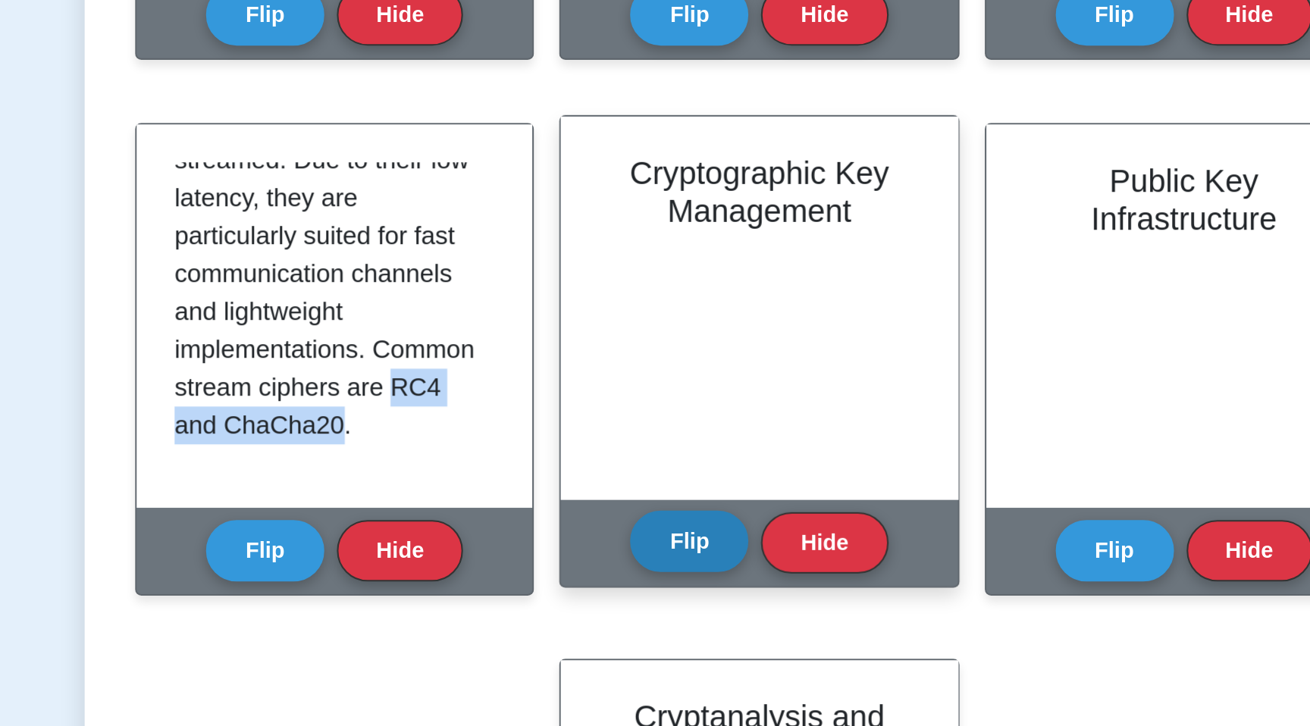
click at [608, 630] on button "Flip" at bounding box center [621, 638] width 57 height 30
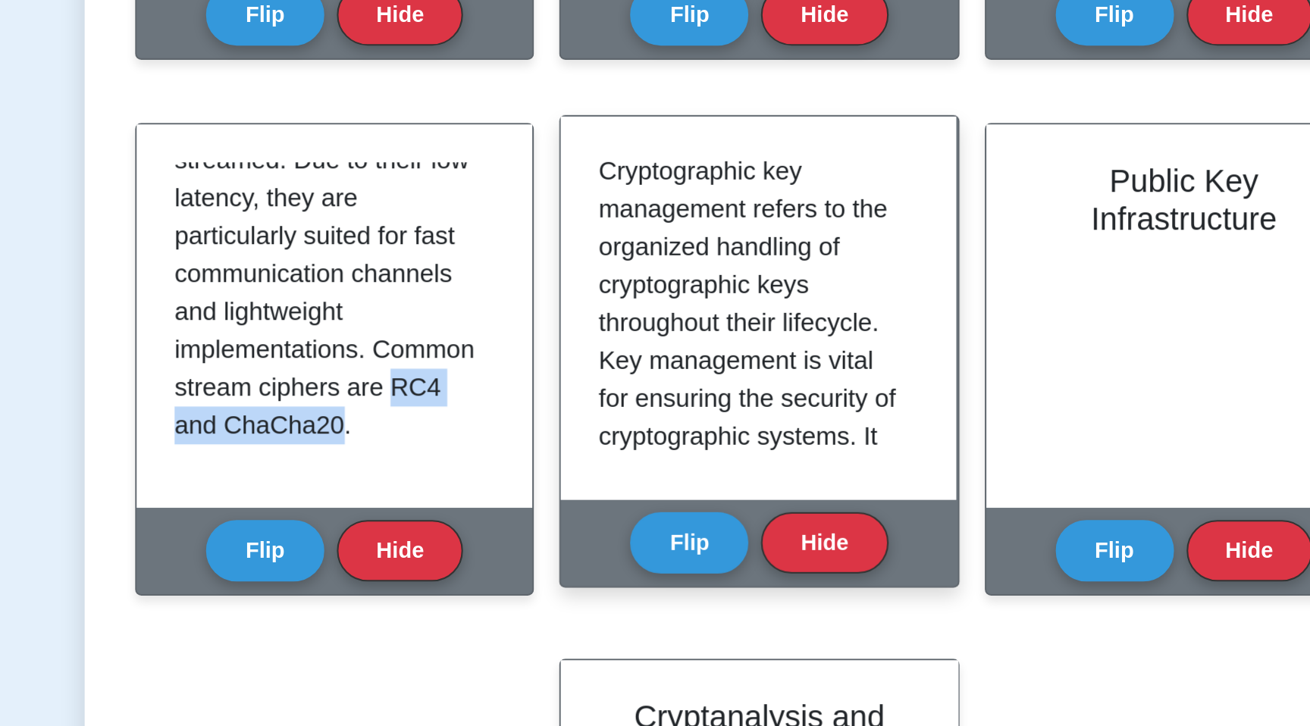
scroll to position [0, 0]
click at [610, 638] on button "Flip" at bounding box center [621, 638] width 57 height 30
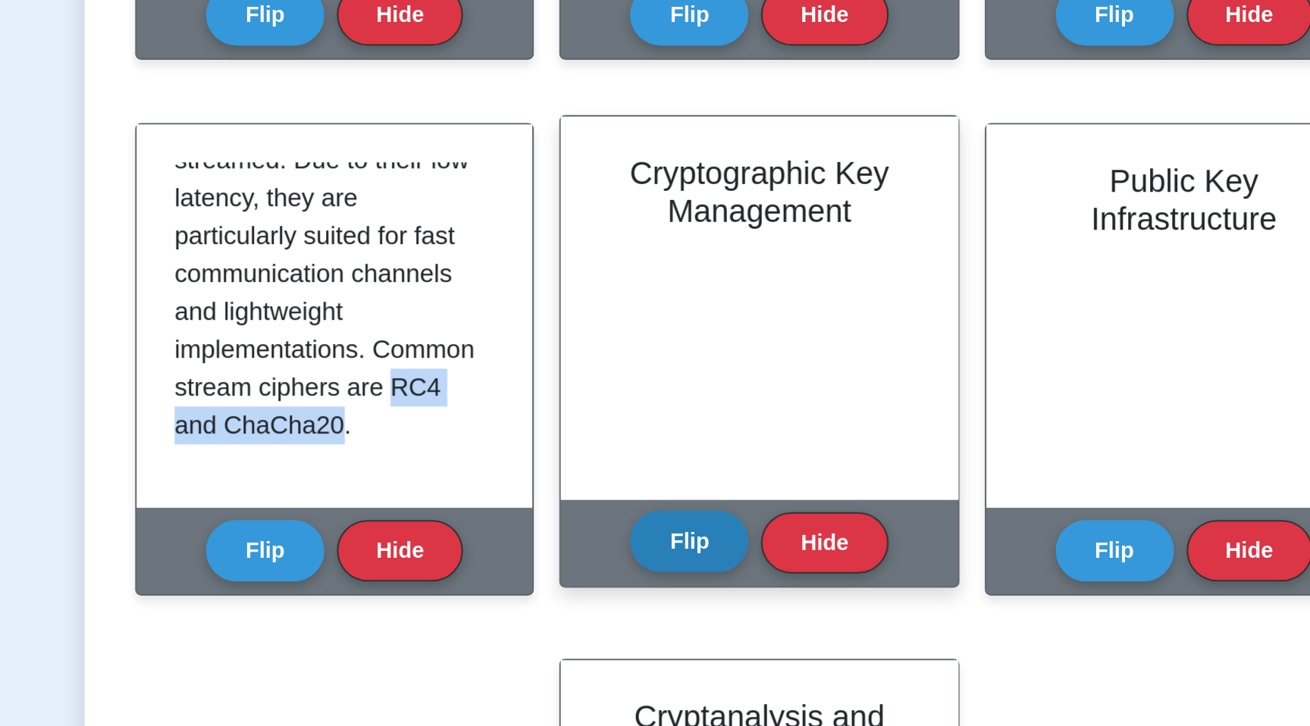
click at [619, 634] on button "Flip" at bounding box center [621, 638] width 57 height 30
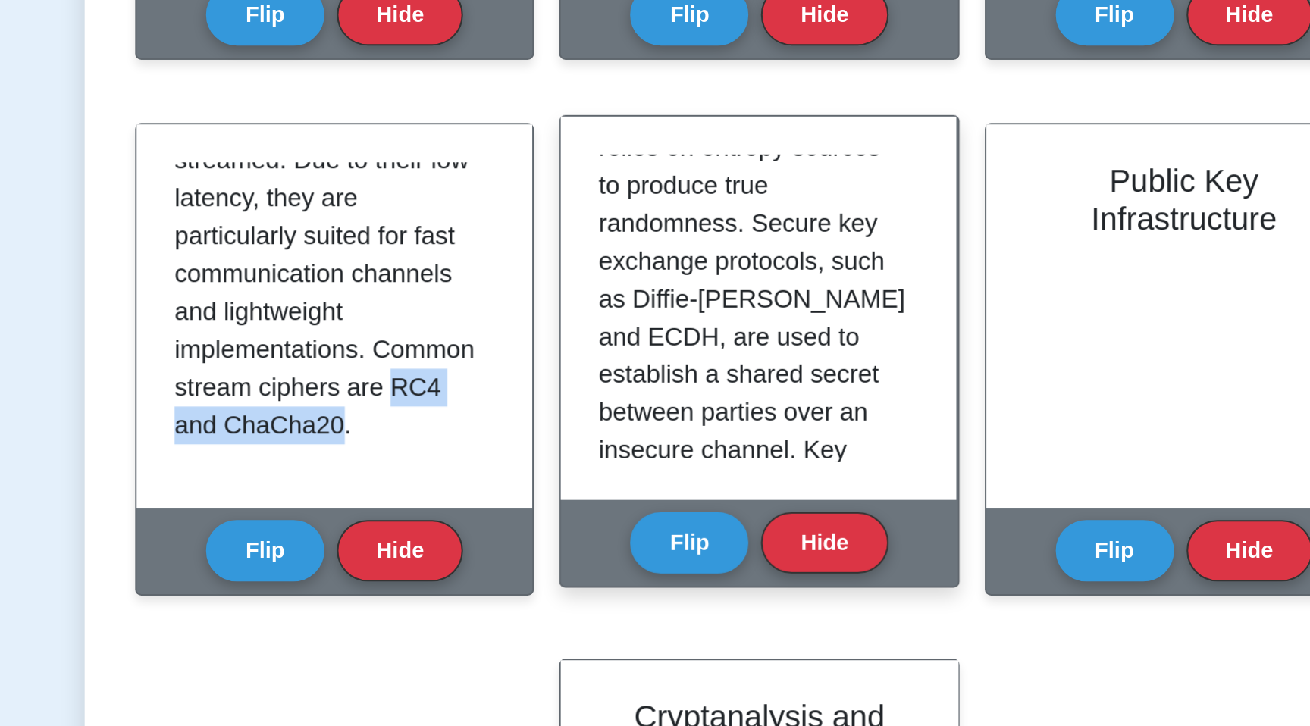
scroll to position [227, 0]
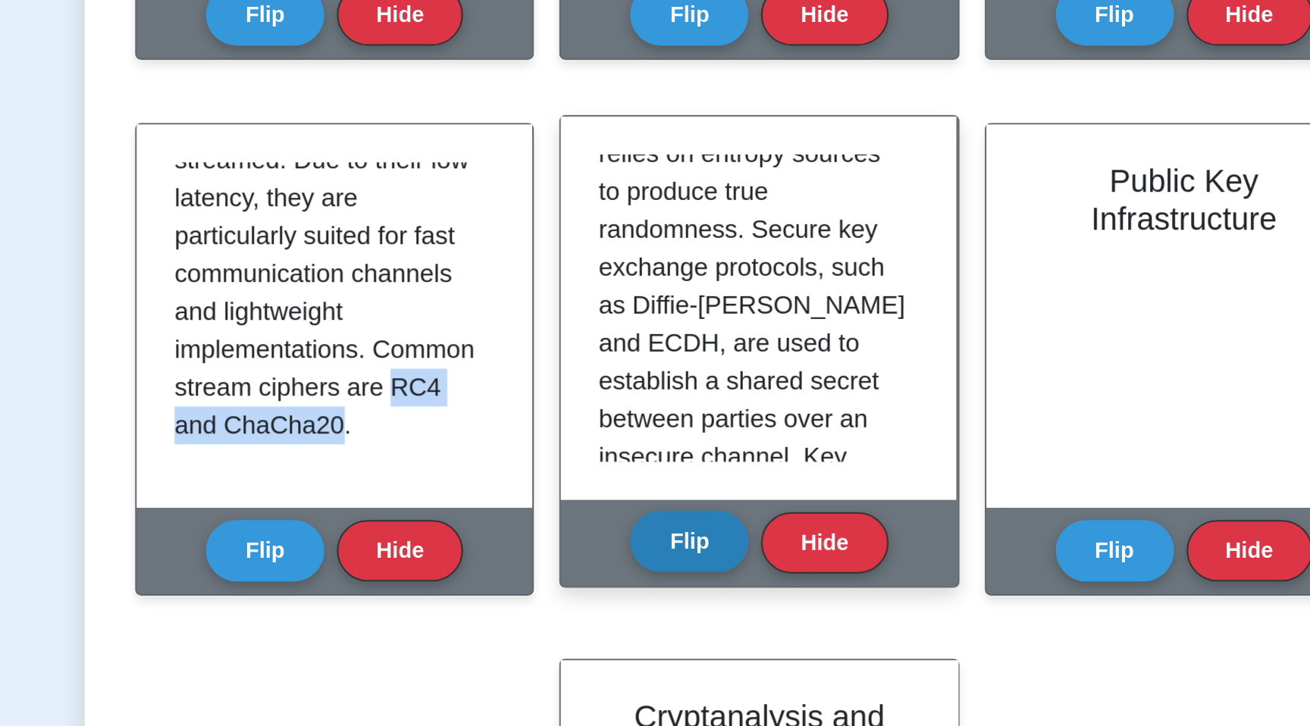
click at [617, 643] on button "Flip" at bounding box center [621, 638] width 57 height 30
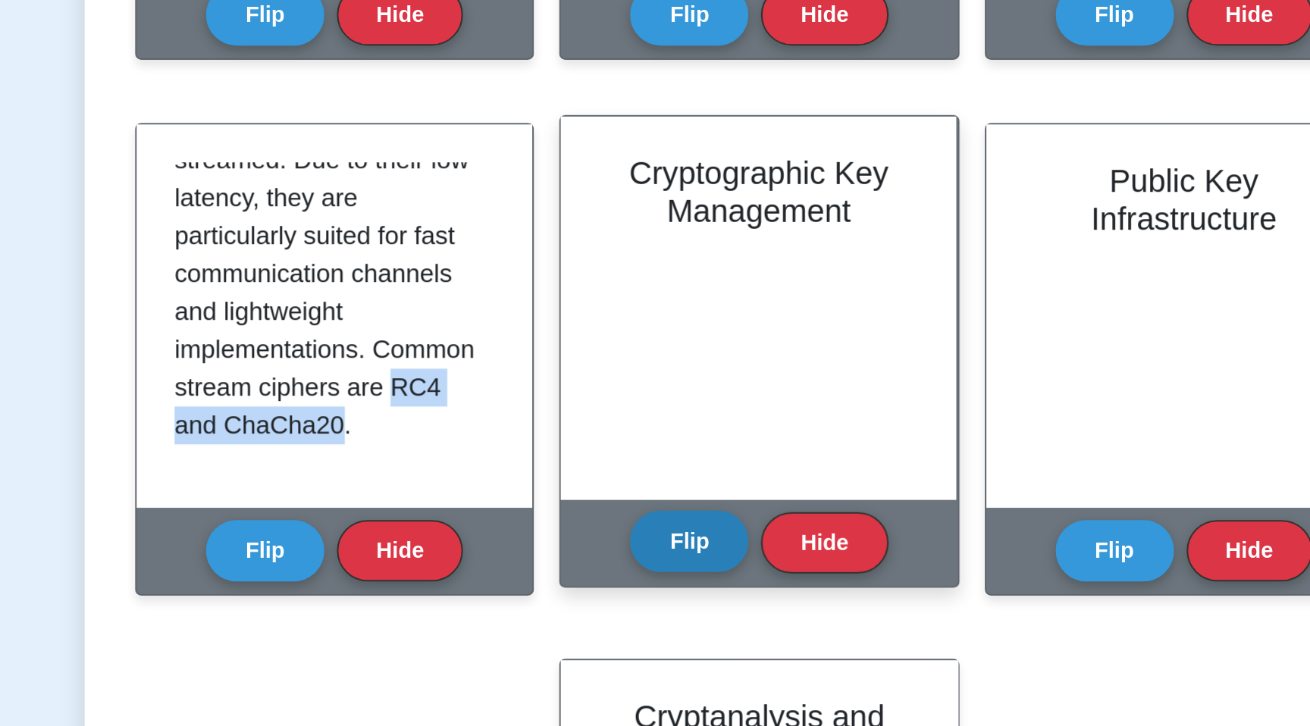
click at [617, 641] on button "Flip" at bounding box center [621, 638] width 57 height 30
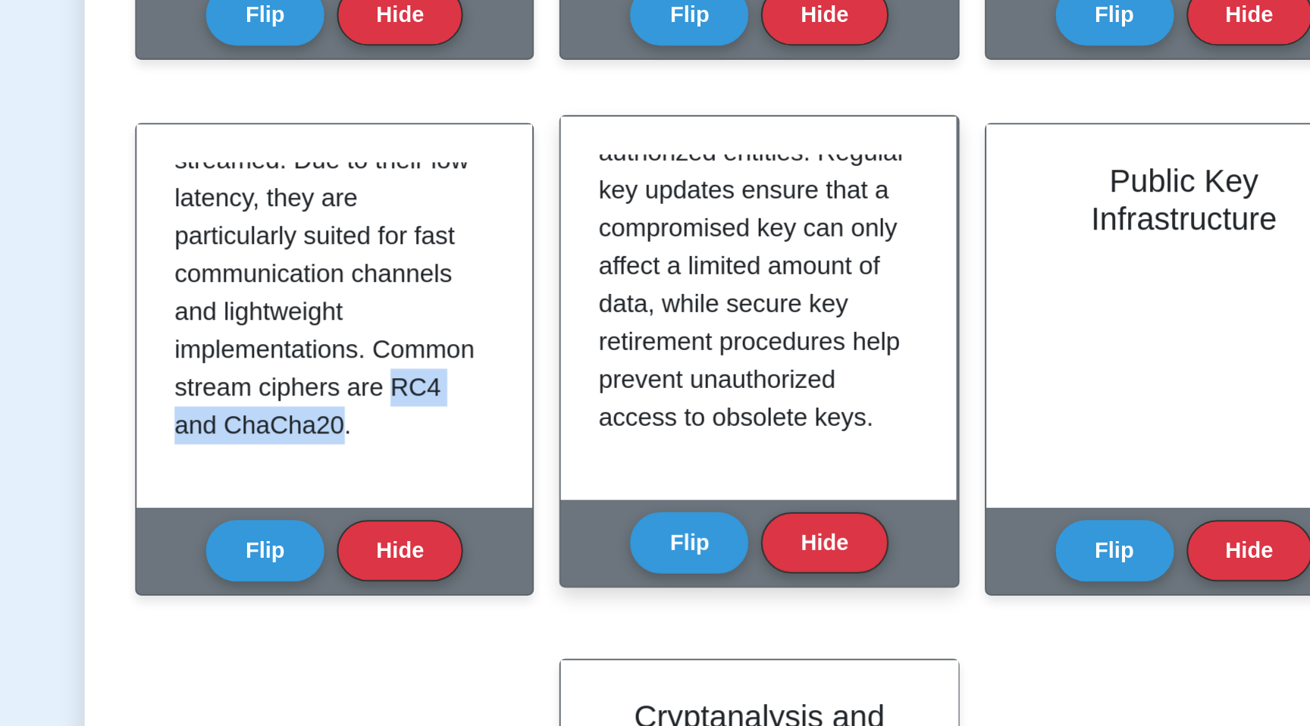
scroll to position [507, 0]
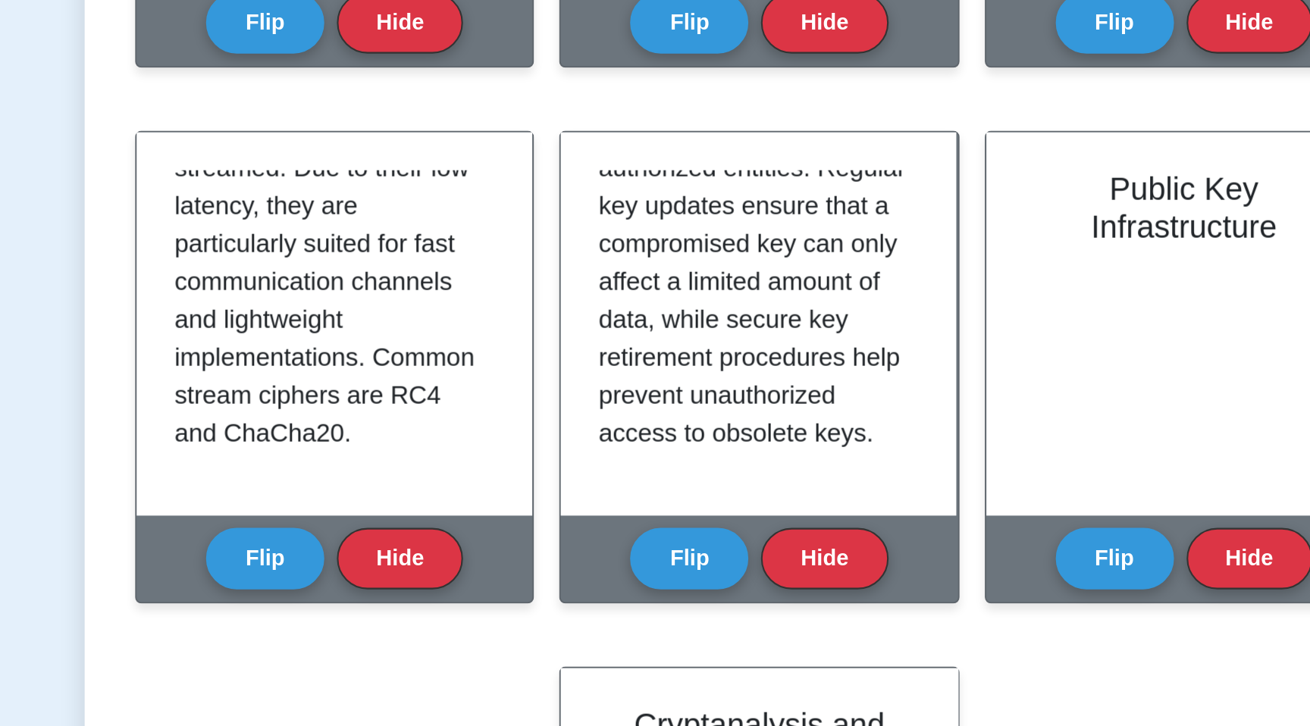
click at [295, 594] on div "Test Flashcards Learn Cryptography (CompTIA Security+) with Interactive Flashca…" at bounding box center [655, 334] width 1001 height 1363
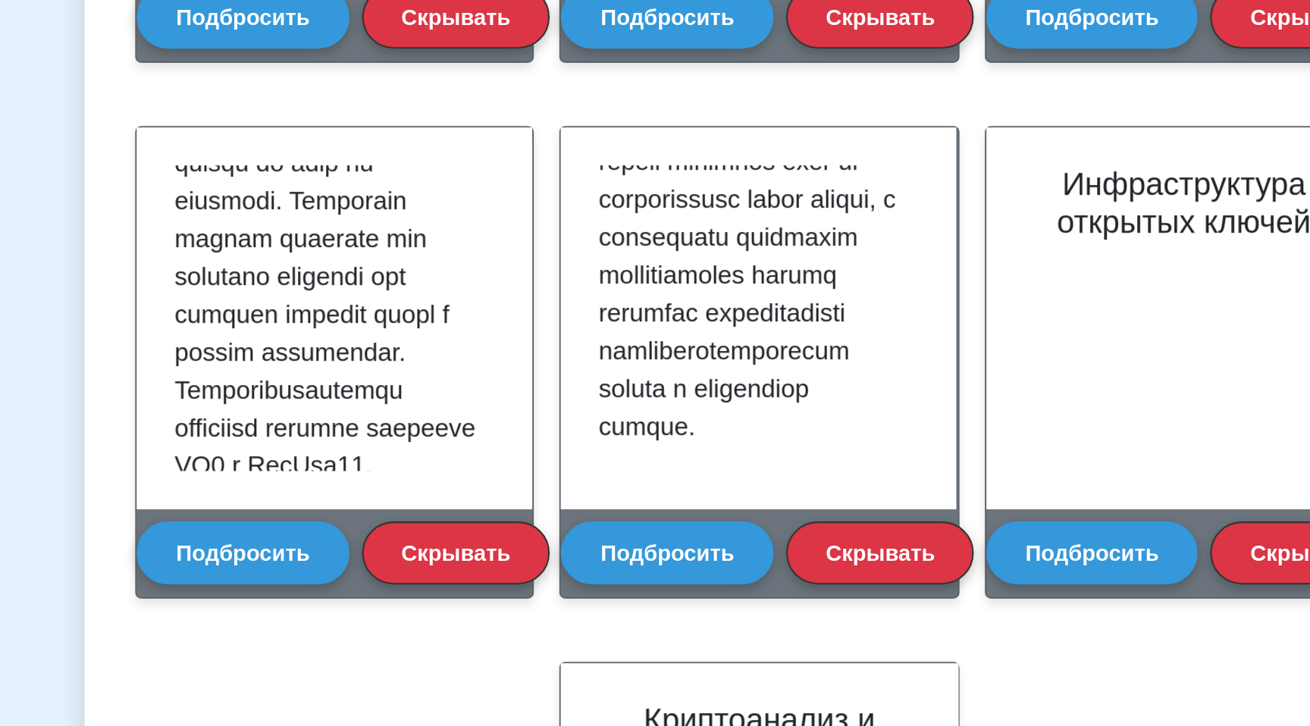
scroll to position [462, 0]
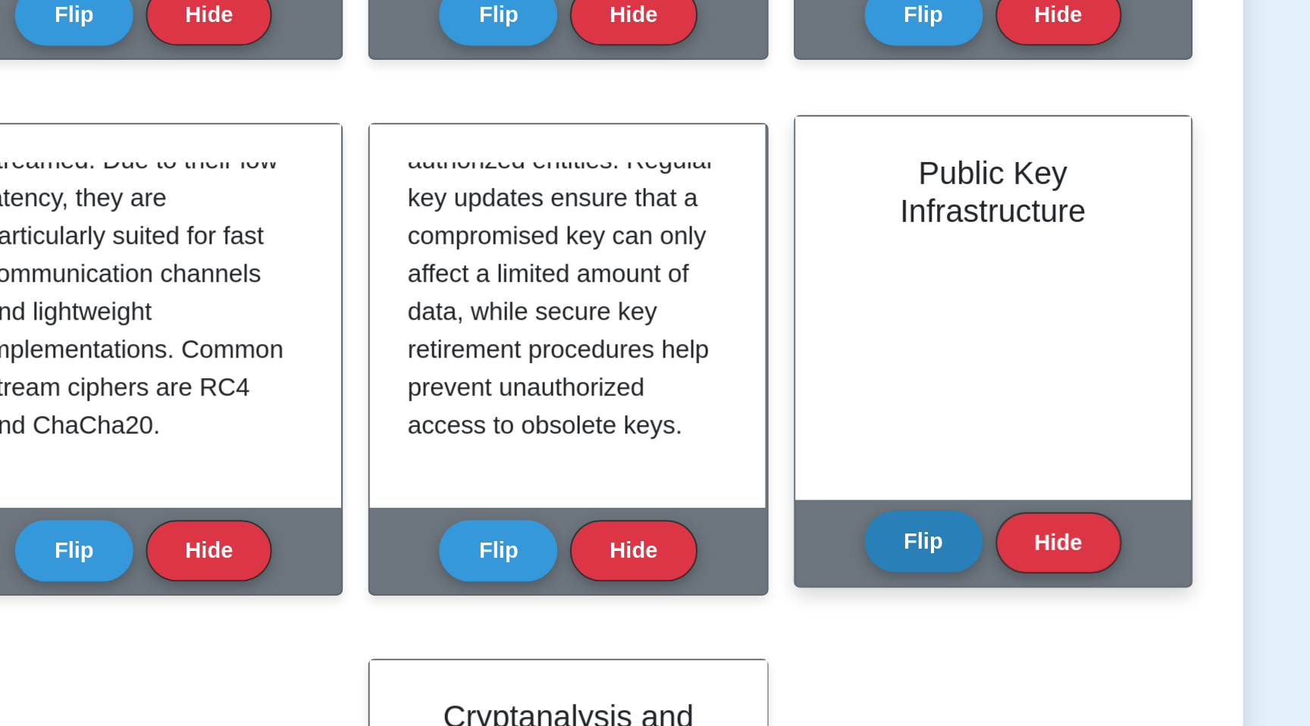
click at [817, 633] on button "Flip" at bounding box center [826, 638] width 57 height 30
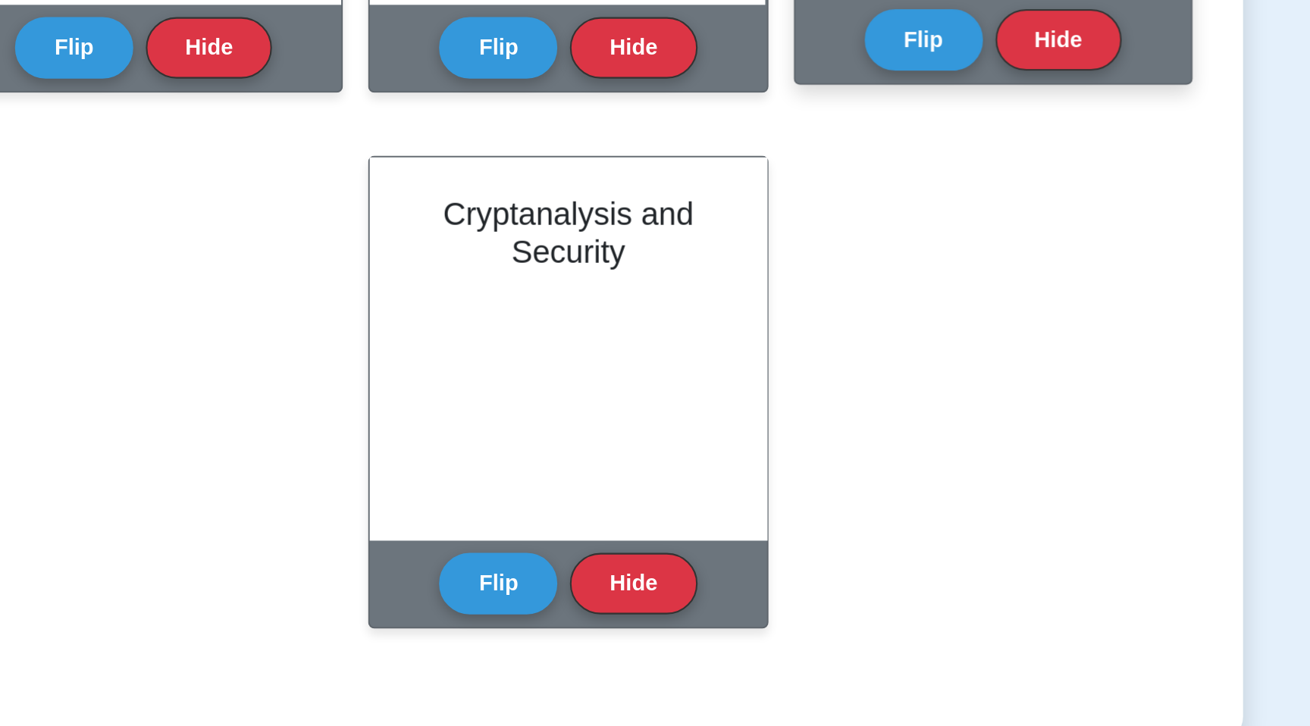
scroll to position [715, 0]
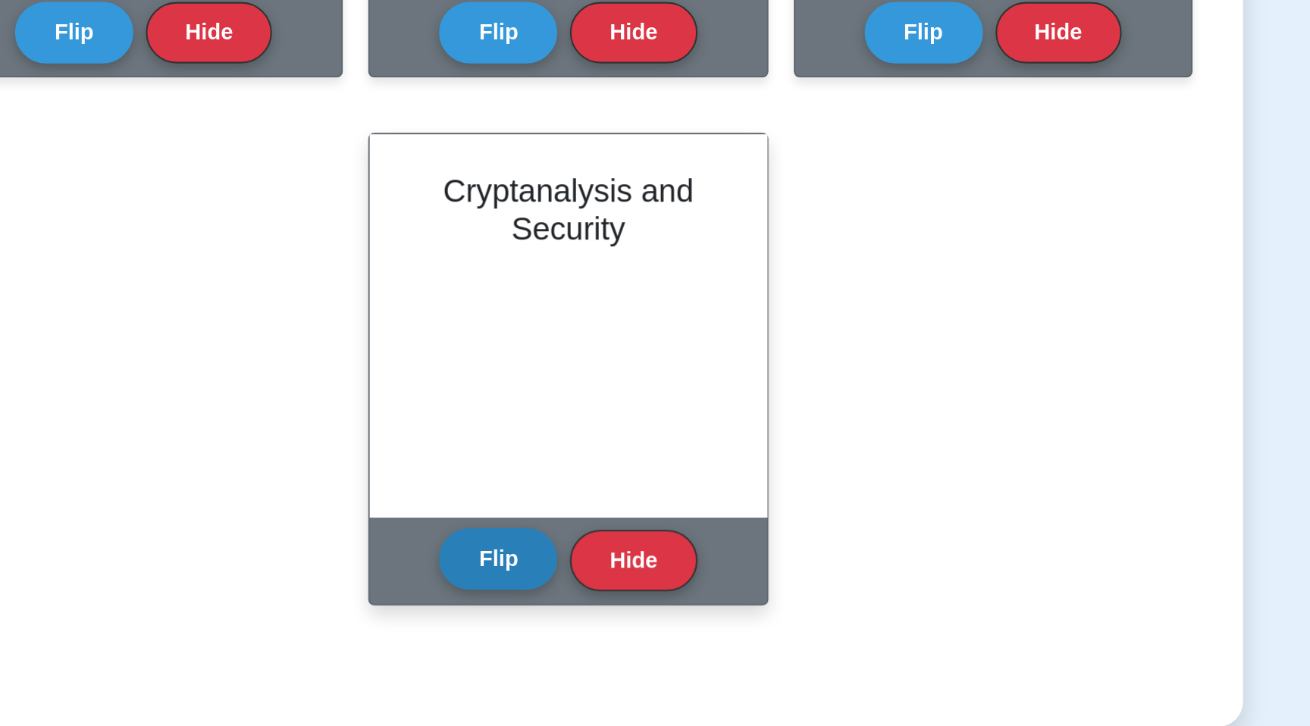
click at [620, 654] on button "Flip" at bounding box center [621, 646] width 57 height 30
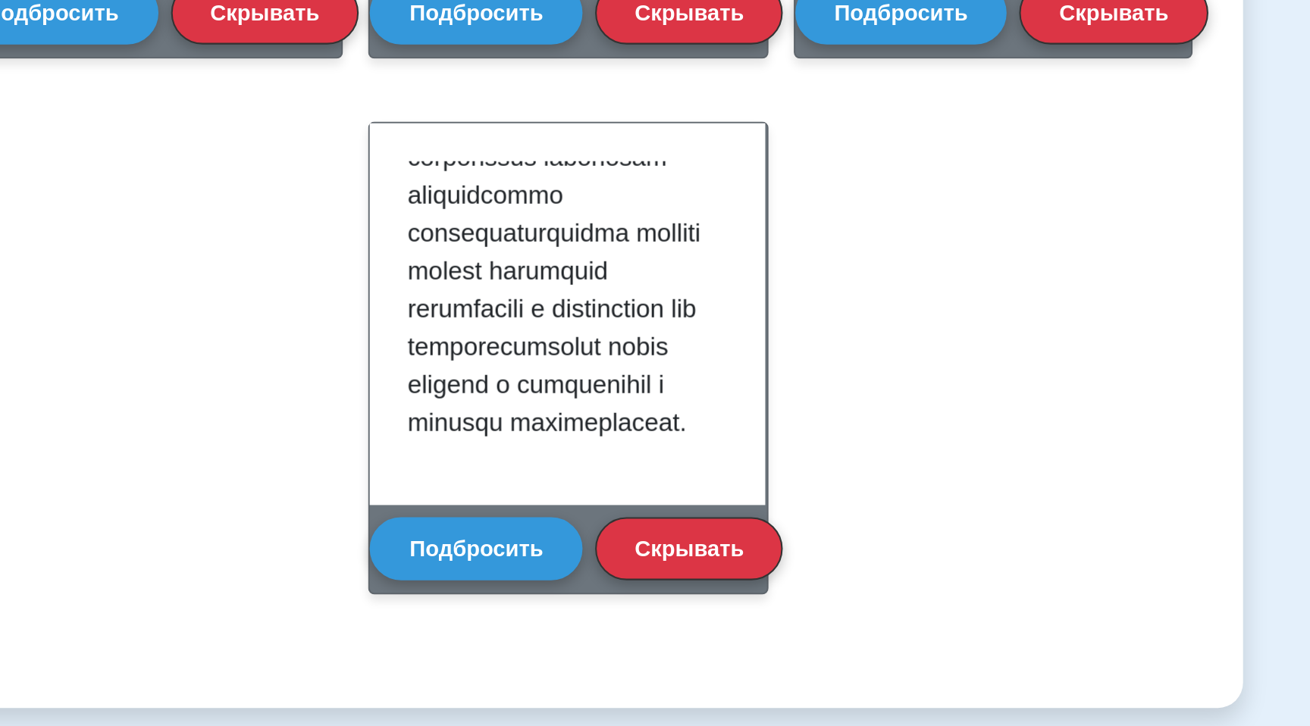
scroll to position [501, 0]
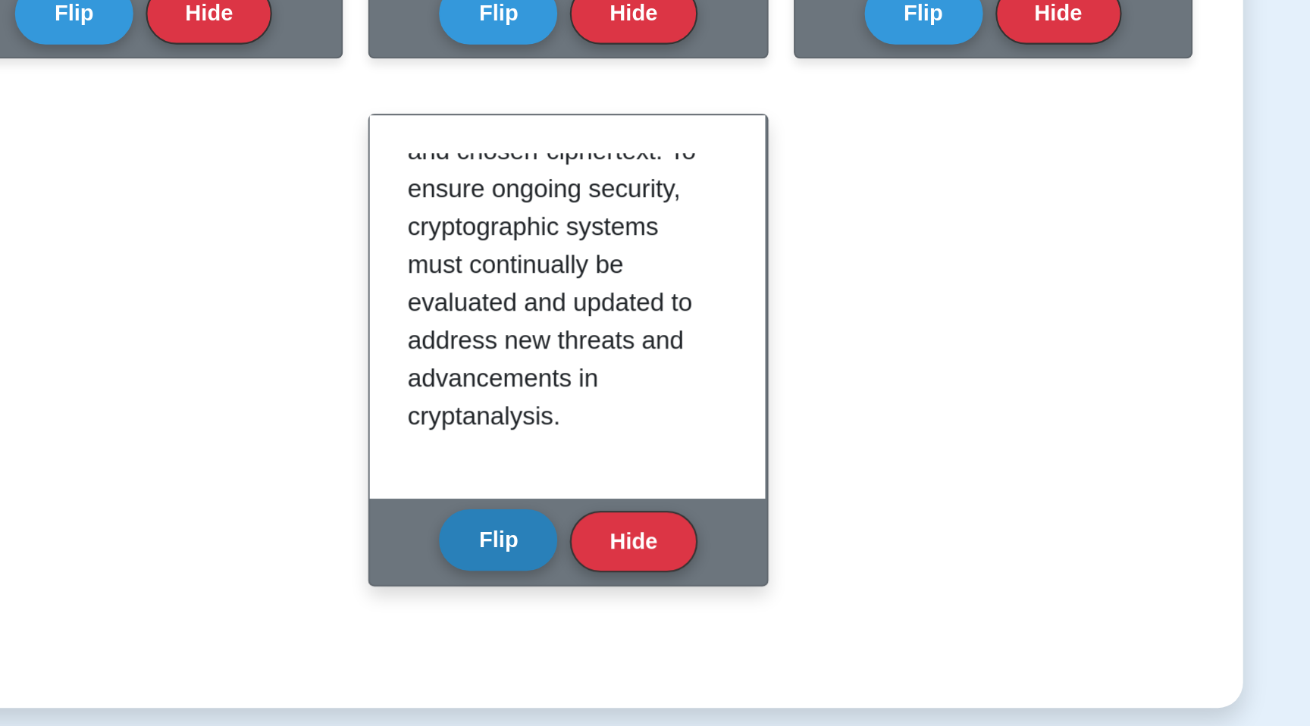
click at [630, 633] on button "Flip" at bounding box center [621, 637] width 57 height 30
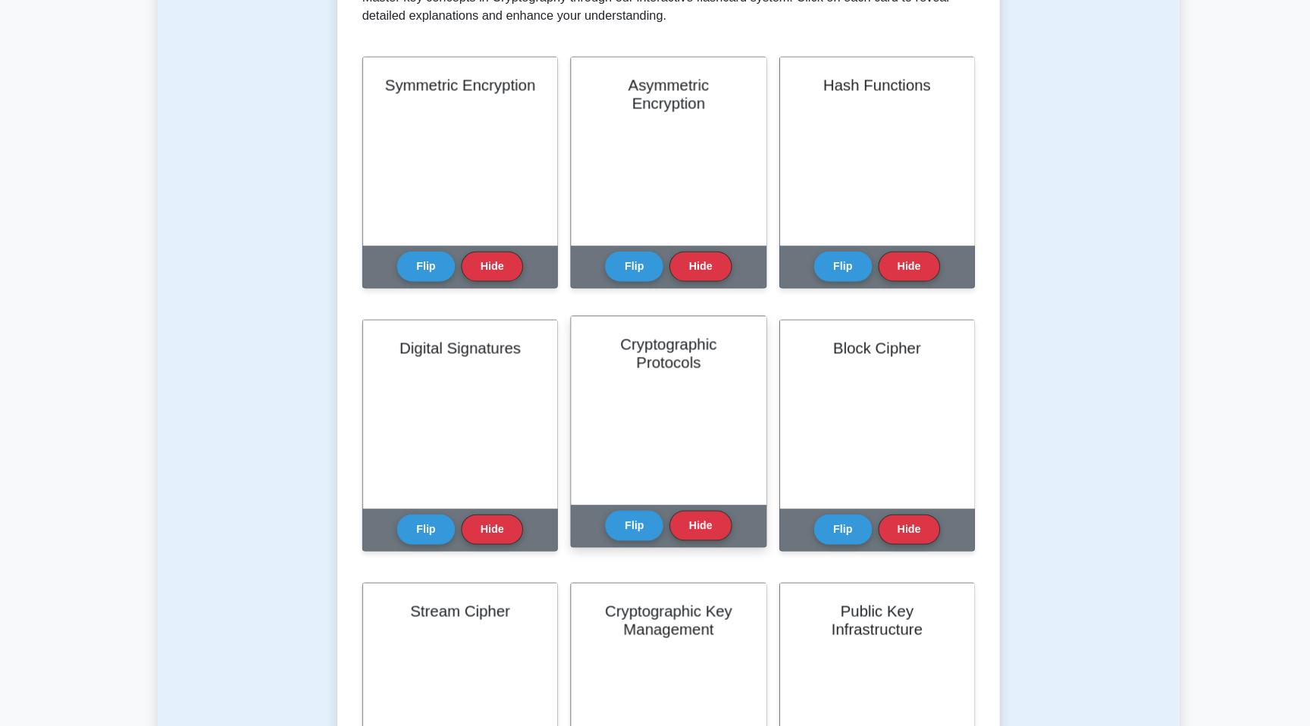
scroll to position [323, 0]
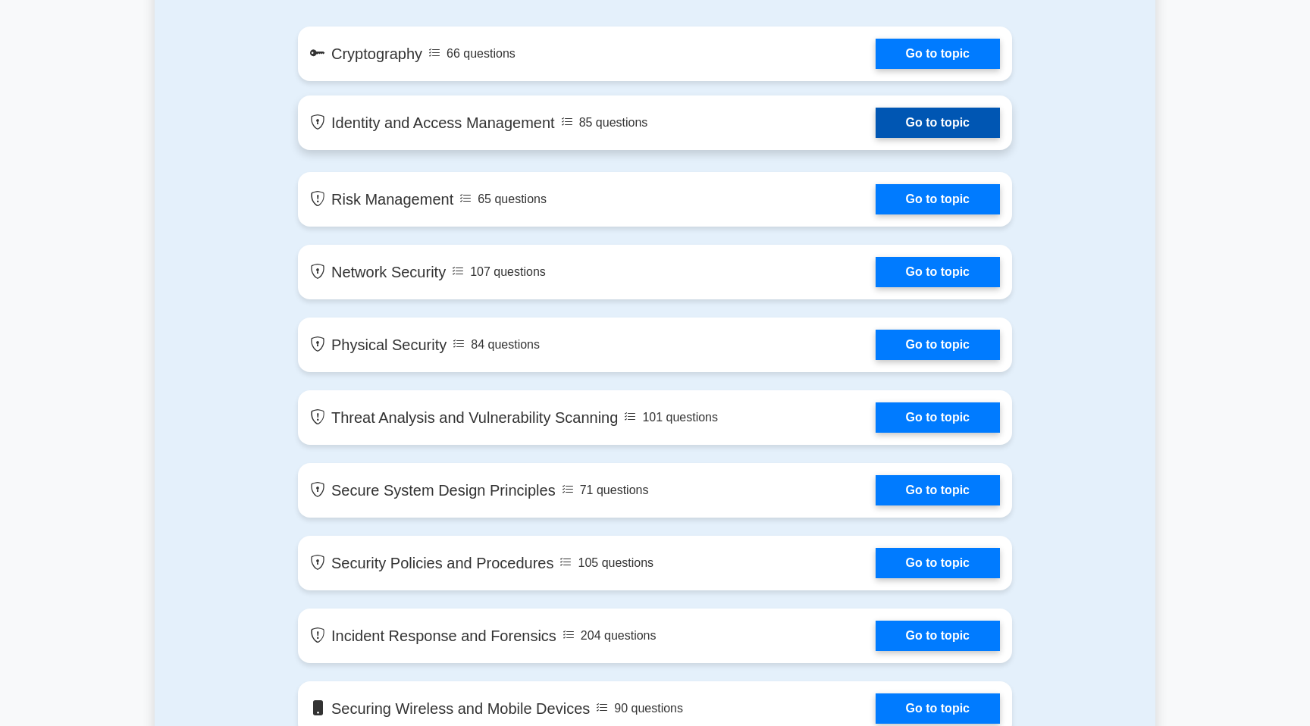
scroll to position [893, 0]
